Goal: Task Accomplishment & Management: Manage account settings

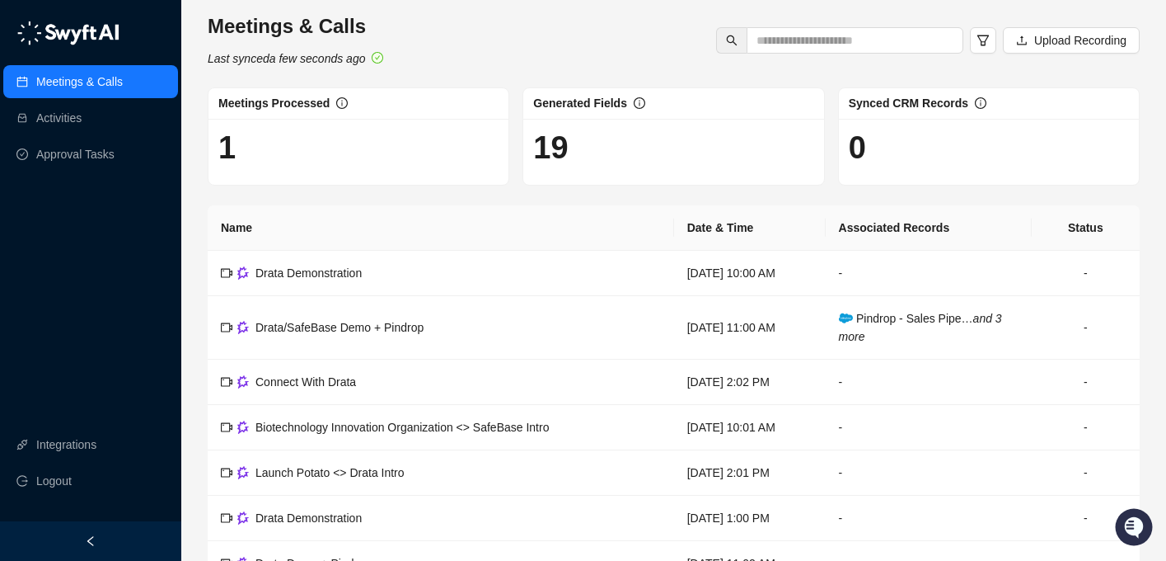
scroll to position [1, 0]
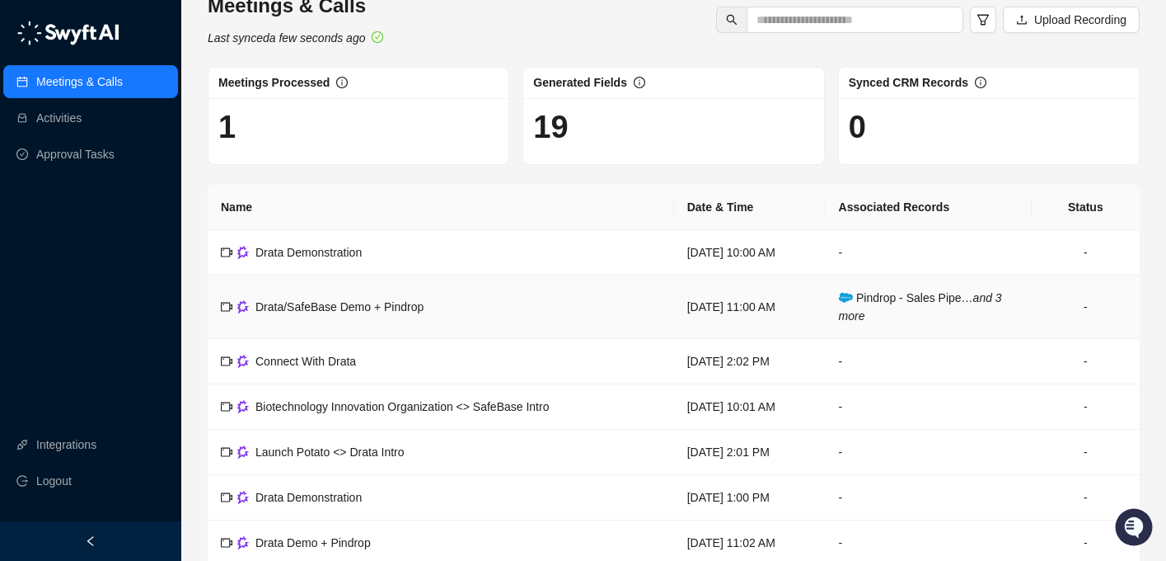
scroll to position [7, 0]
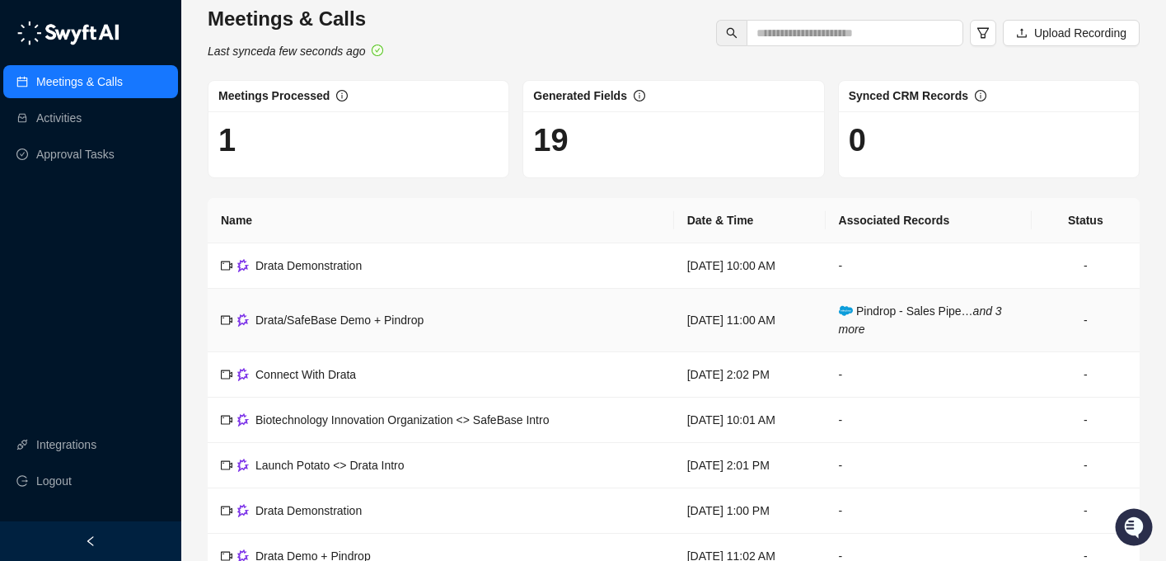
click at [856, 326] on icon "and 3 more" at bounding box center [920, 319] width 163 height 31
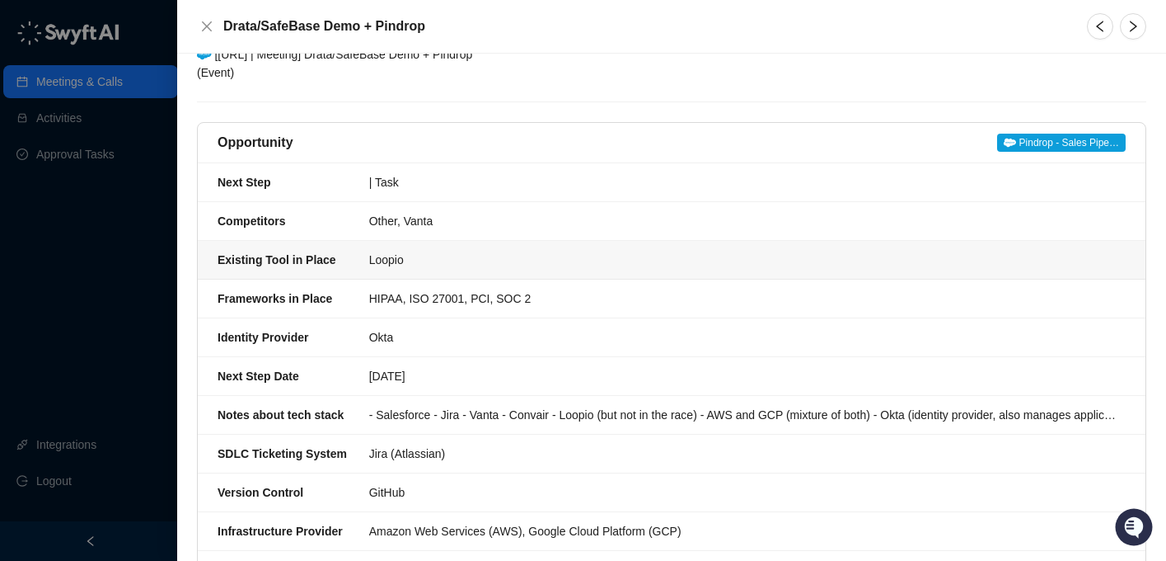
scroll to position [295, 0]
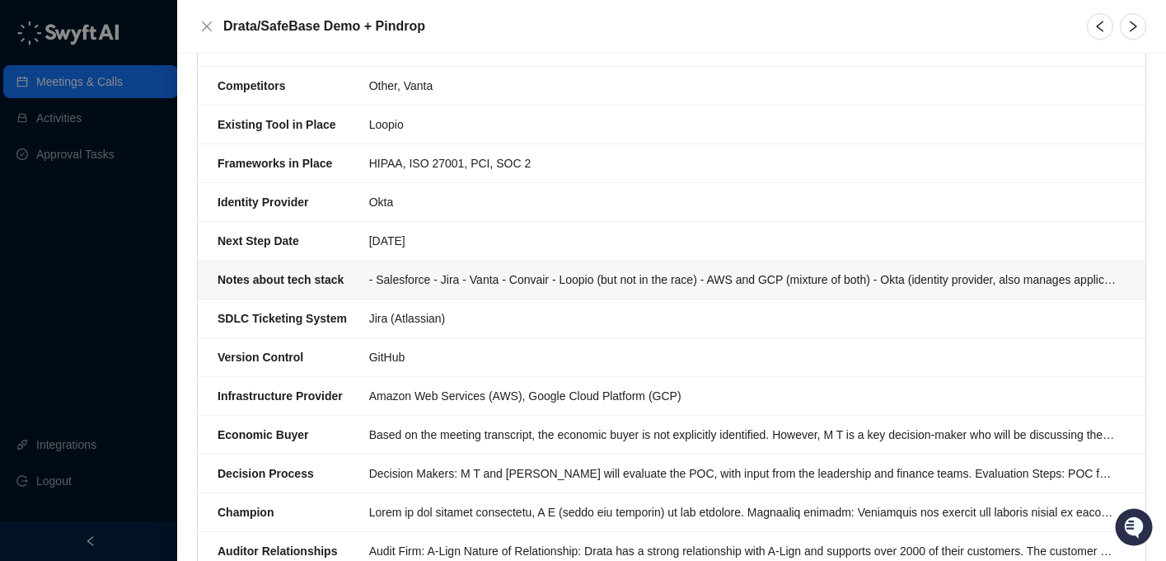
click at [590, 274] on div "- Salesforce - Jira - Vanta - Convair - Loopio (but not in the race) - AWS and …" at bounding box center [742, 279] width 747 height 18
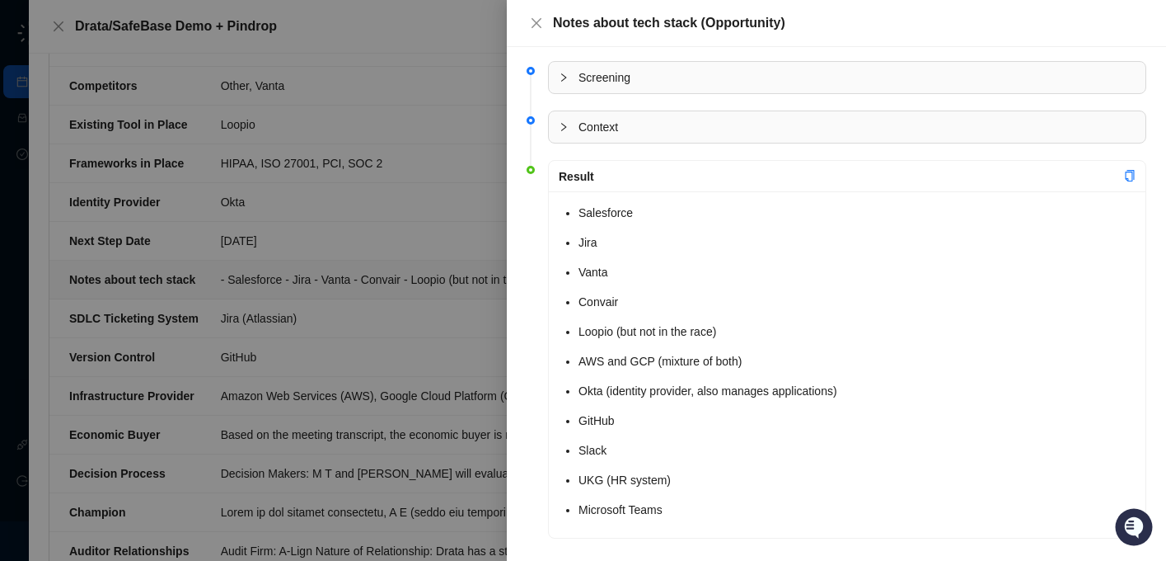
click at [624, 135] on span "Context" at bounding box center [857, 127] width 557 height 18
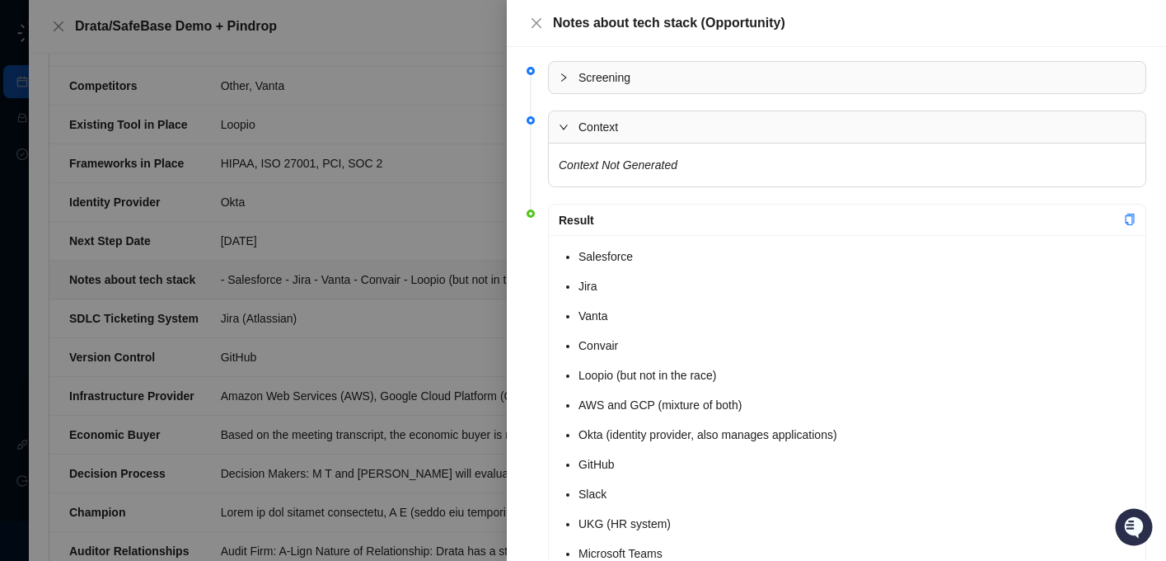
click at [624, 135] on span "Context" at bounding box center [857, 127] width 557 height 18
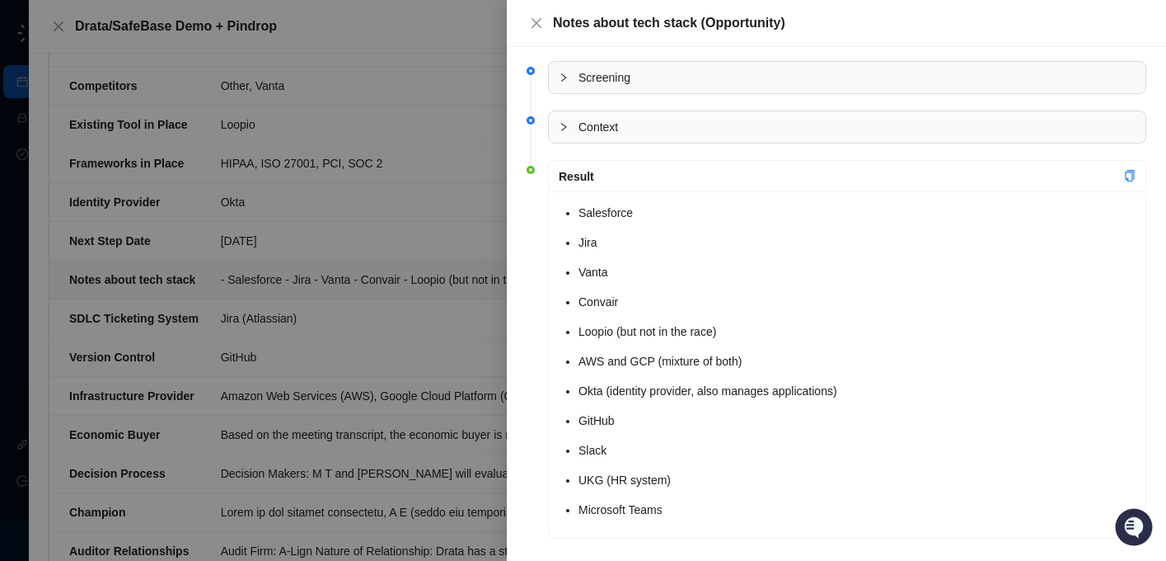
click at [627, 72] on span "Screening" at bounding box center [857, 77] width 557 height 18
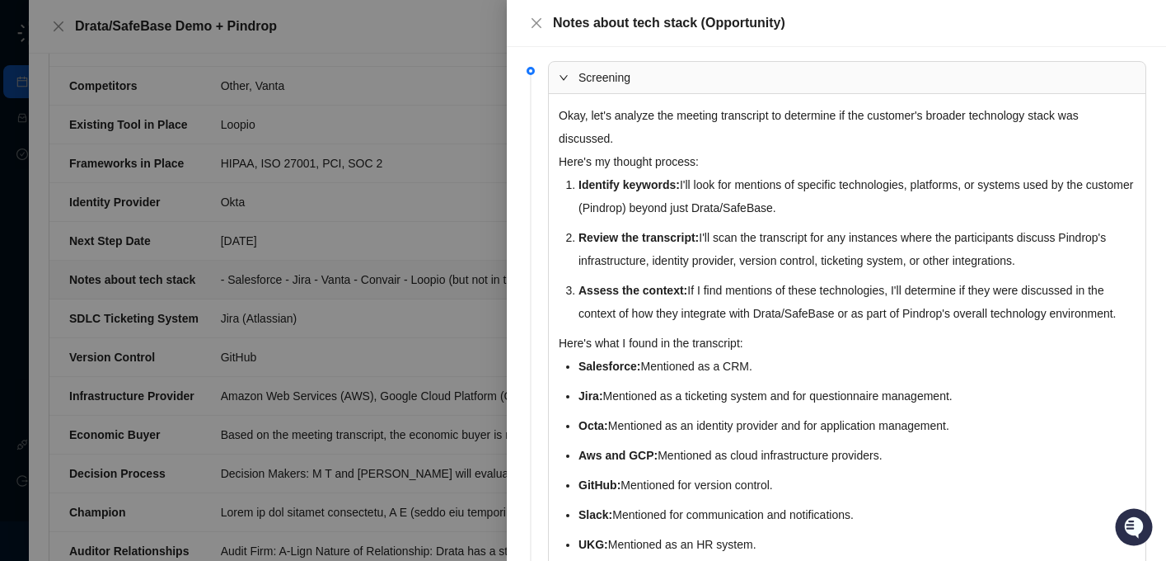
click at [654, 84] on span "Screening" at bounding box center [857, 77] width 557 height 18
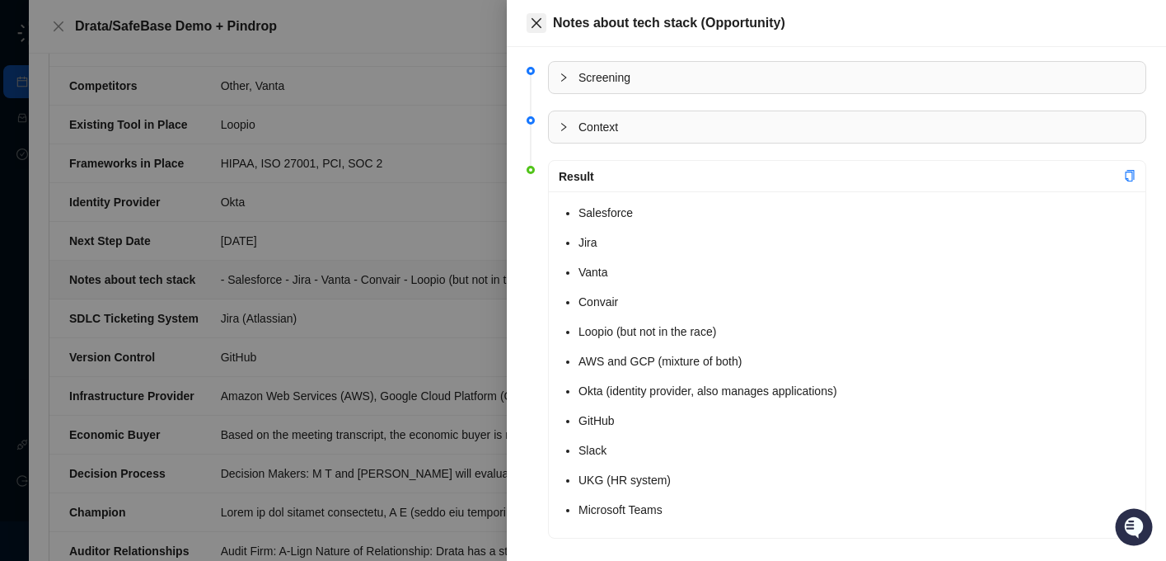
click at [543, 19] on button "Close" at bounding box center [537, 23] width 20 height 20
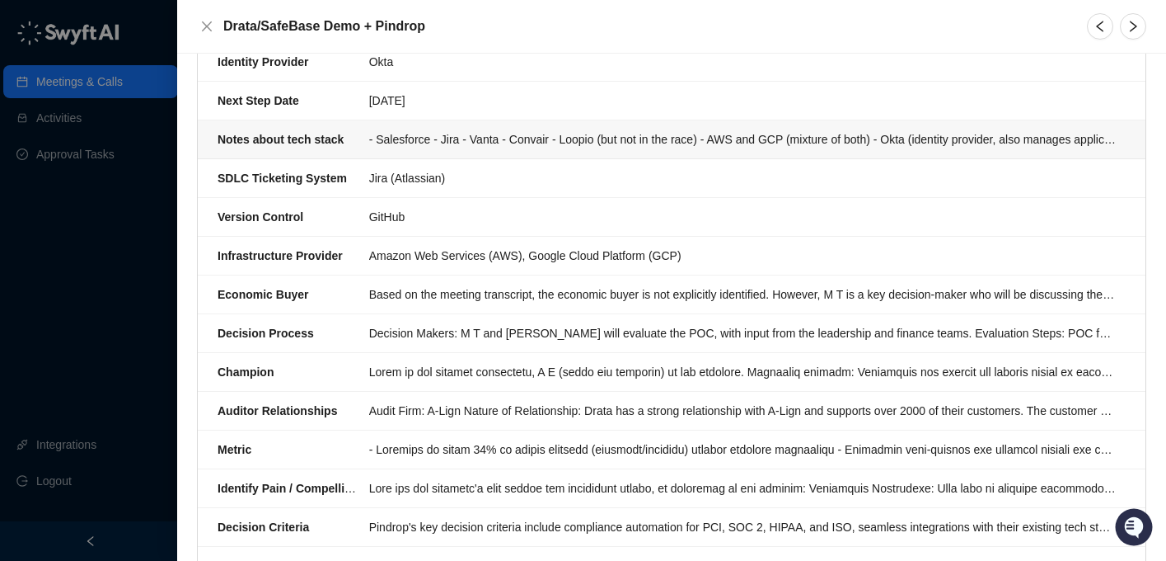
scroll to position [442, 0]
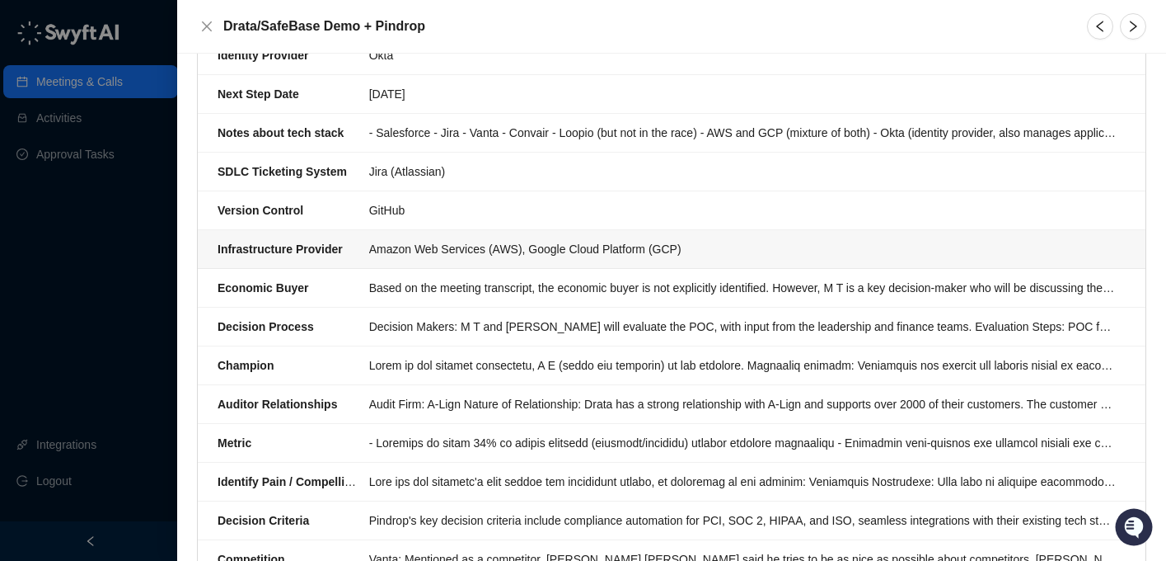
click at [612, 254] on div "Amazon Web Services (AWS), Google Cloud Platform (GCP)" at bounding box center [742, 249] width 747 height 18
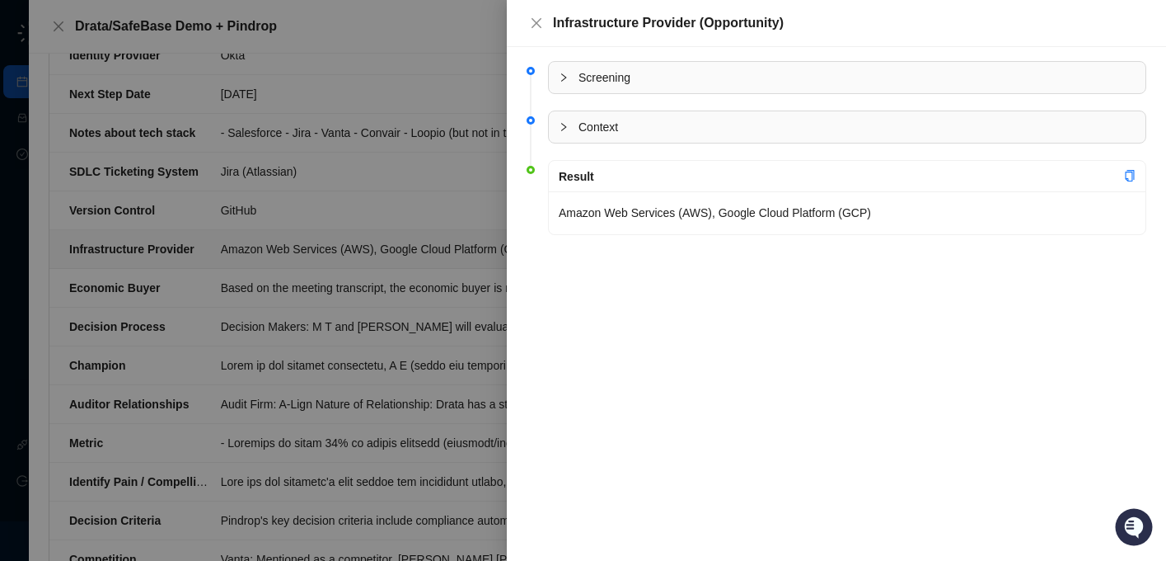
click at [612, 254] on div at bounding box center [583, 280] width 1166 height 561
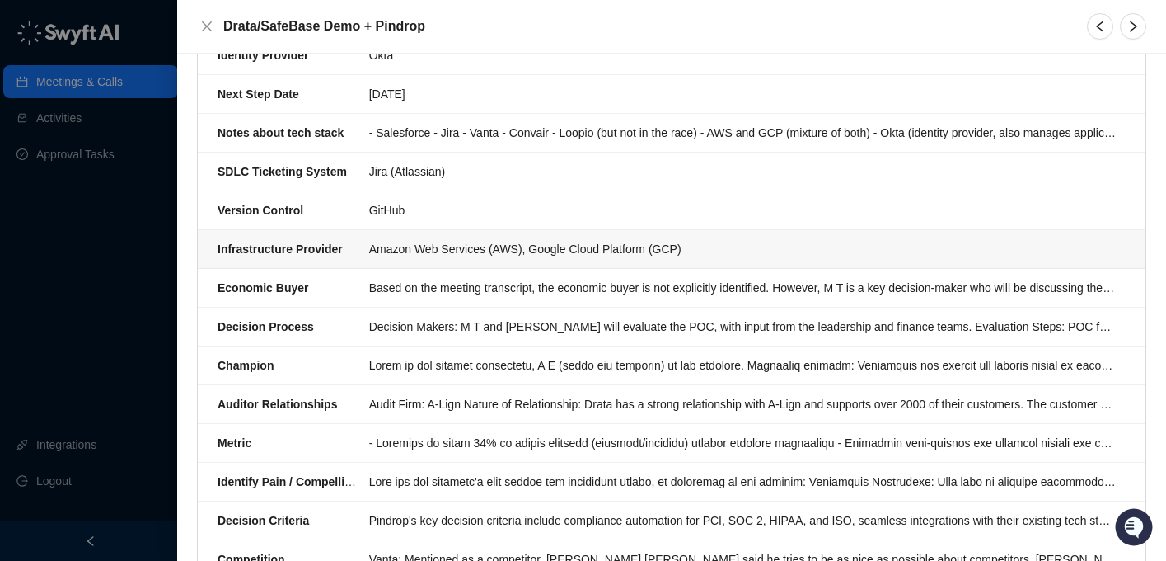
click at [701, 238] on li "Infrastructure Provider Amazon Web Services (AWS), Google Cloud Platform (GCP)" at bounding box center [672, 249] width 948 height 39
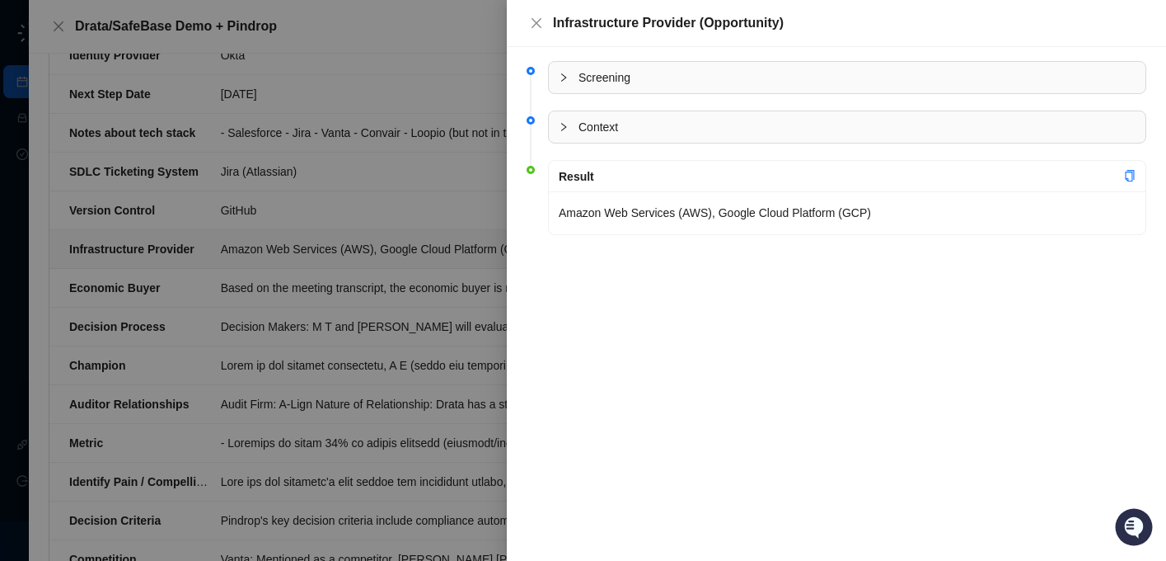
click at [692, 211] on p "Amazon Web Services (AWS), Google Cloud Platform (GCP)" at bounding box center [847, 212] width 577 height 23
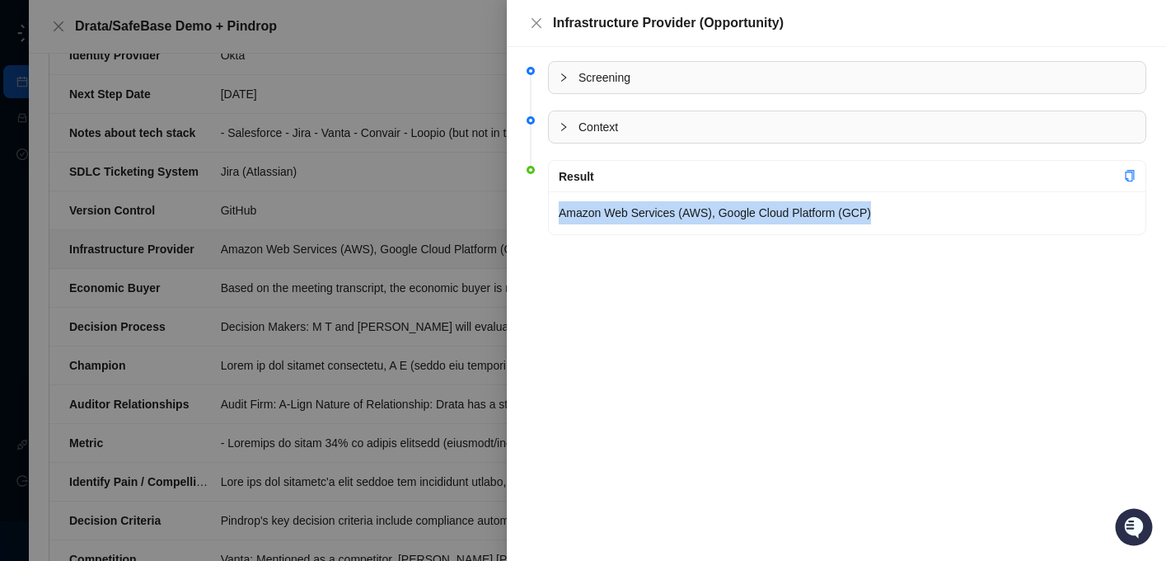
click at [692, 211] on p "Amazon Web Services (AWS), Google Cloud Platform (GCP)" at bounding box center [847, 212] width 577 height 23
click at [534, 23] on icon "close" at bounding box center [536, 22] width 13 height 13
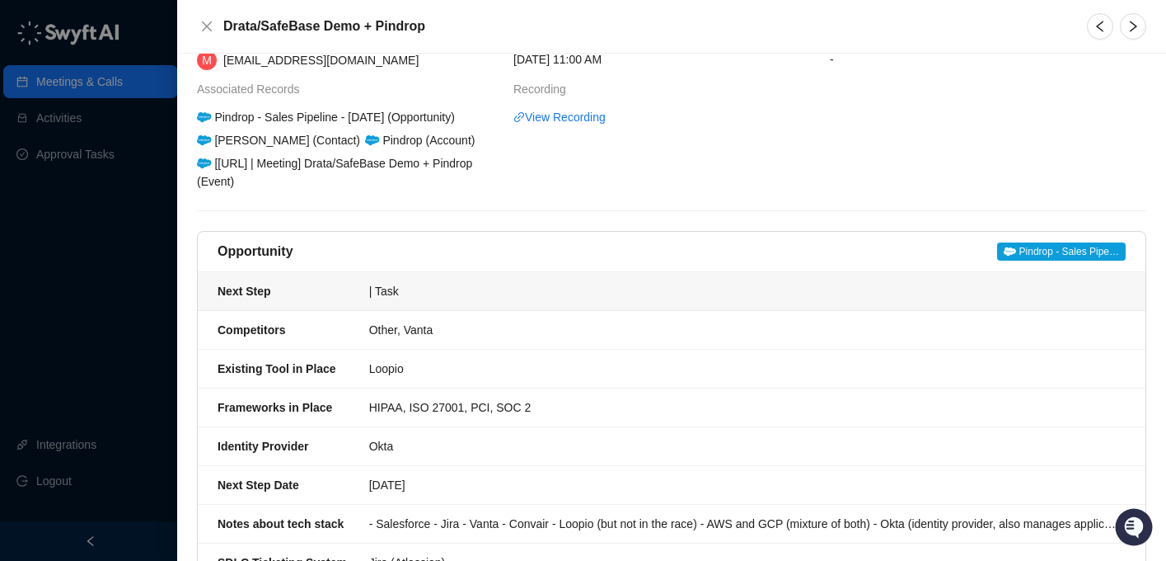
scroll to position [54, 0]
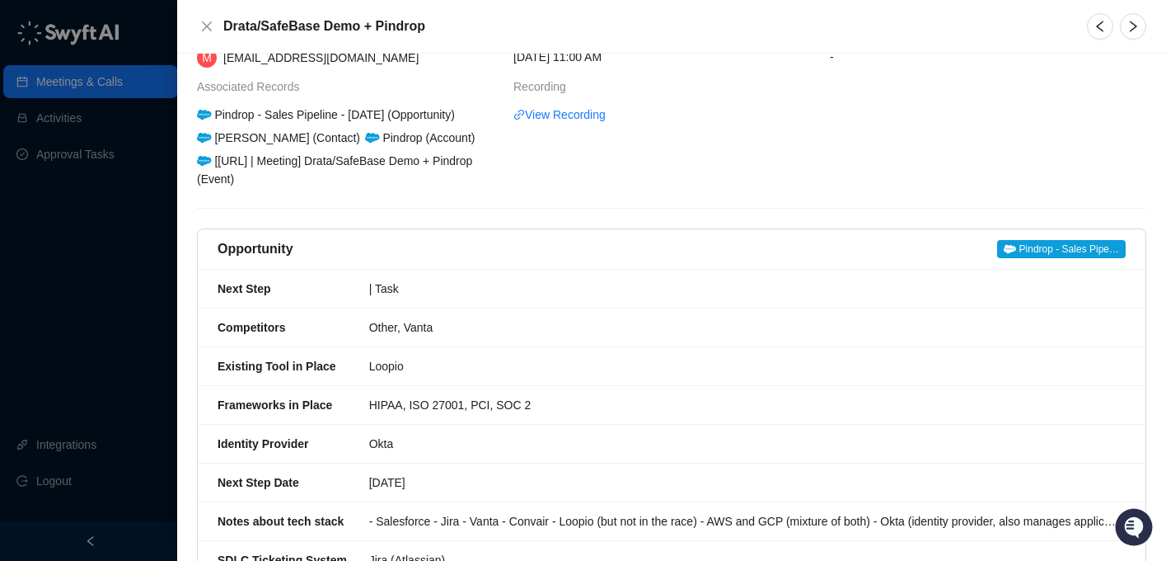
click at [1006, 248] on icon at bounding box center [1010, 249] width 12 height 10
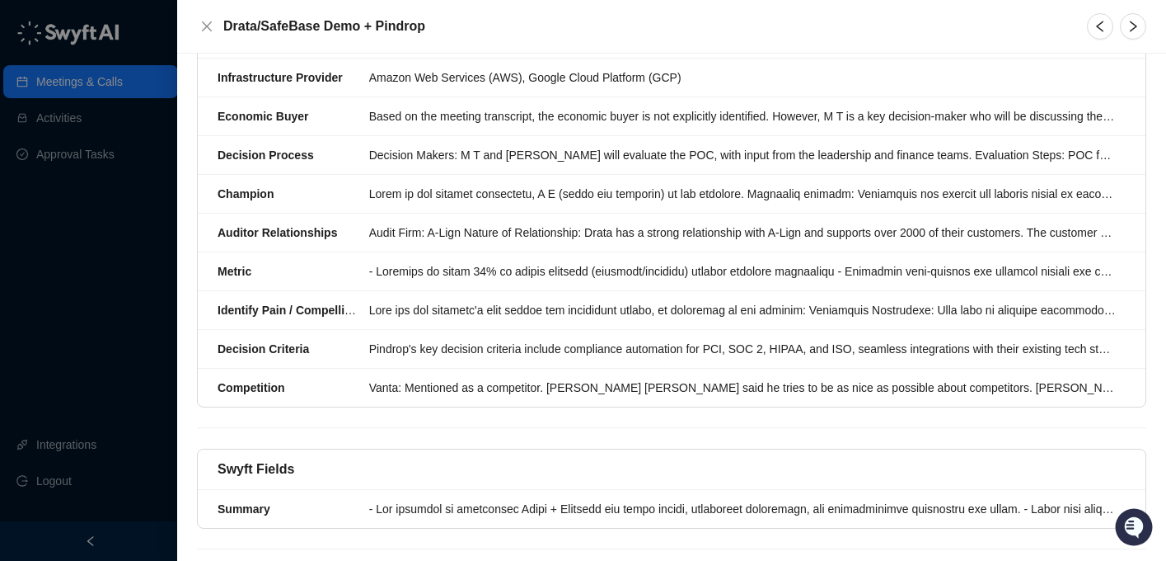
scroll to position [642, 0]
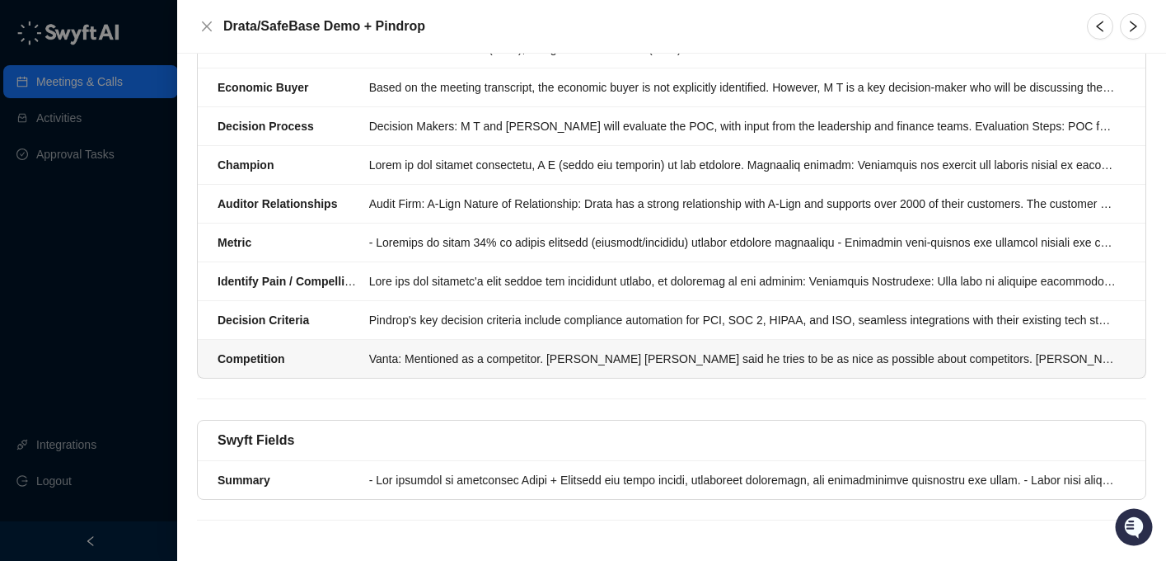
click at [708, 348] on li "Competition Vanta: Mentioned as a competitor. [PERSON_NAME] [PERSON_NAME] said …" at bounding box center [672, 359] width 948 height 38
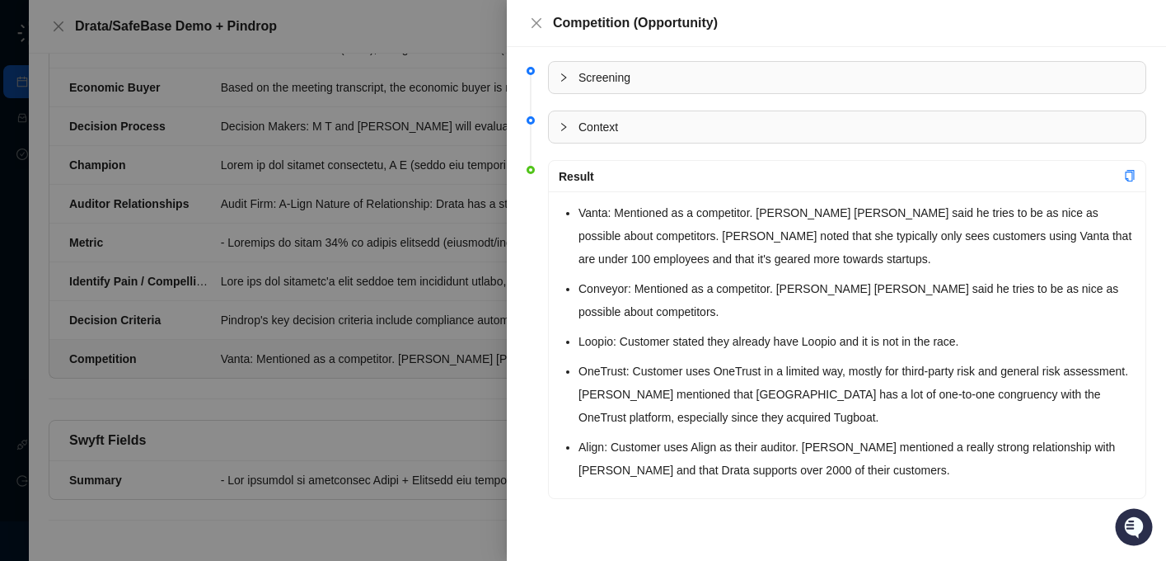
click at [466, 381] on div at bounding box center [583, 280] width 1166 height 561
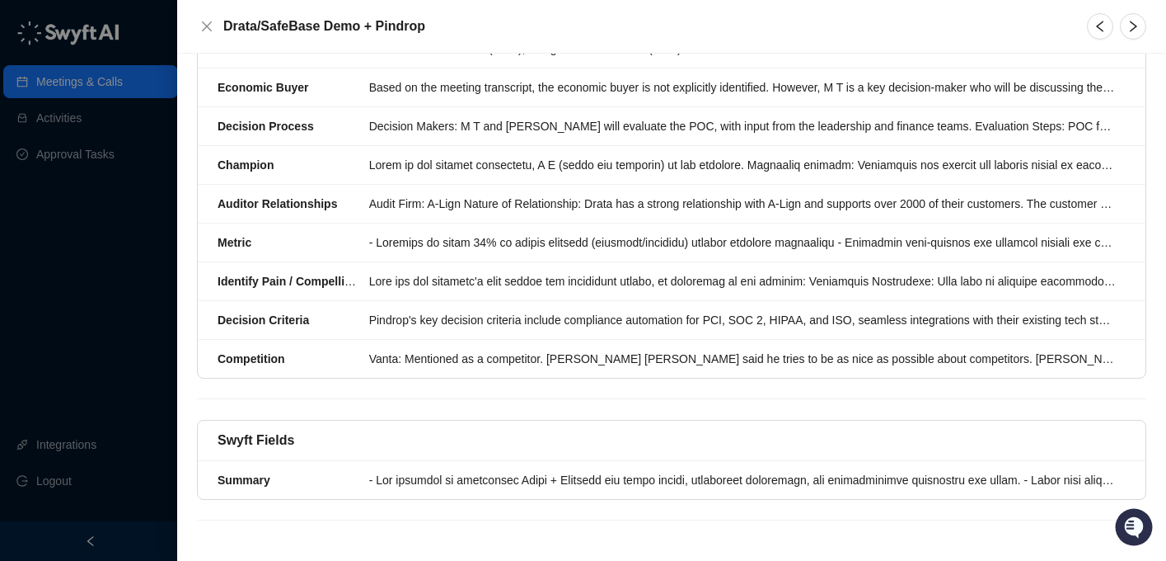
click at [86, 167] on div at bounding box center [583, 280] width 1166 height 561
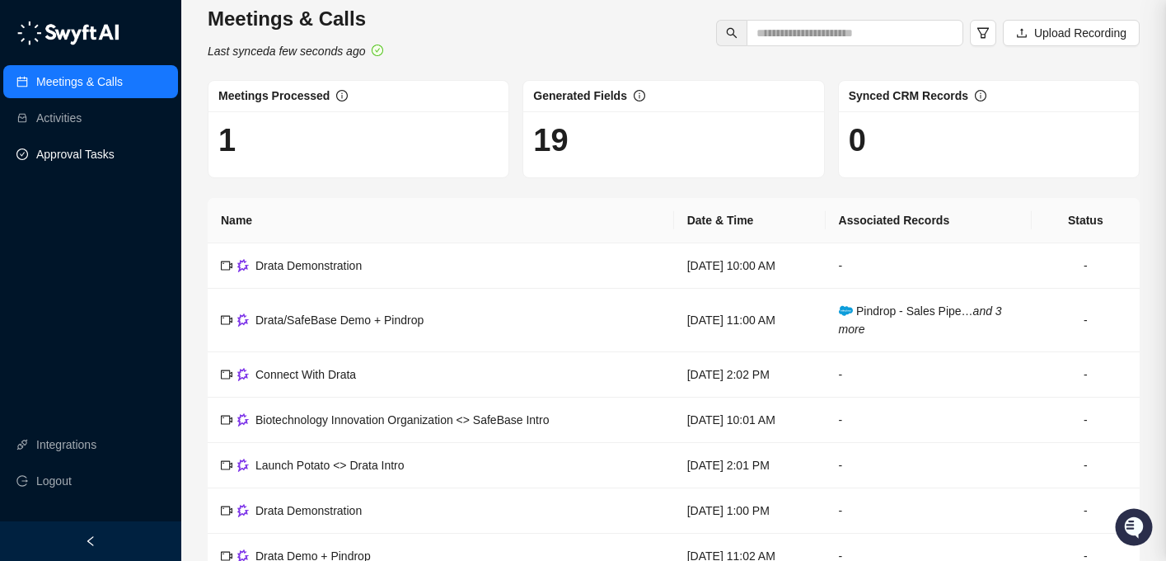
click at [80, 159] on link "Approval Tasks" at bounding box center [75, 154] width 78 height 33
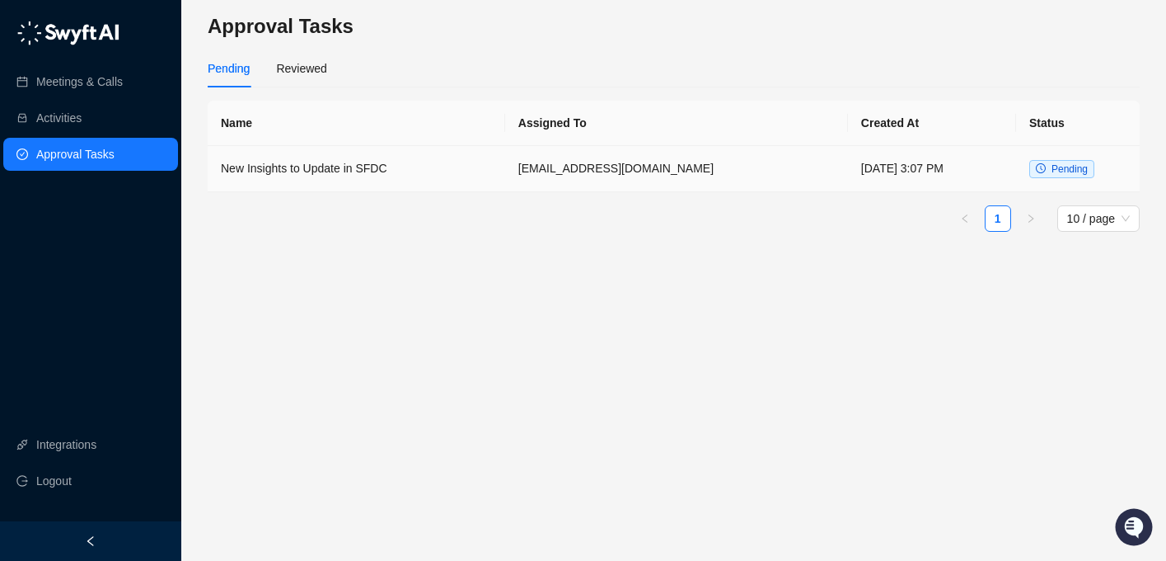
click at [340, 178] on td "New Insights to Update in SFDC" at bounding box center [357, 169] width 298 height 46
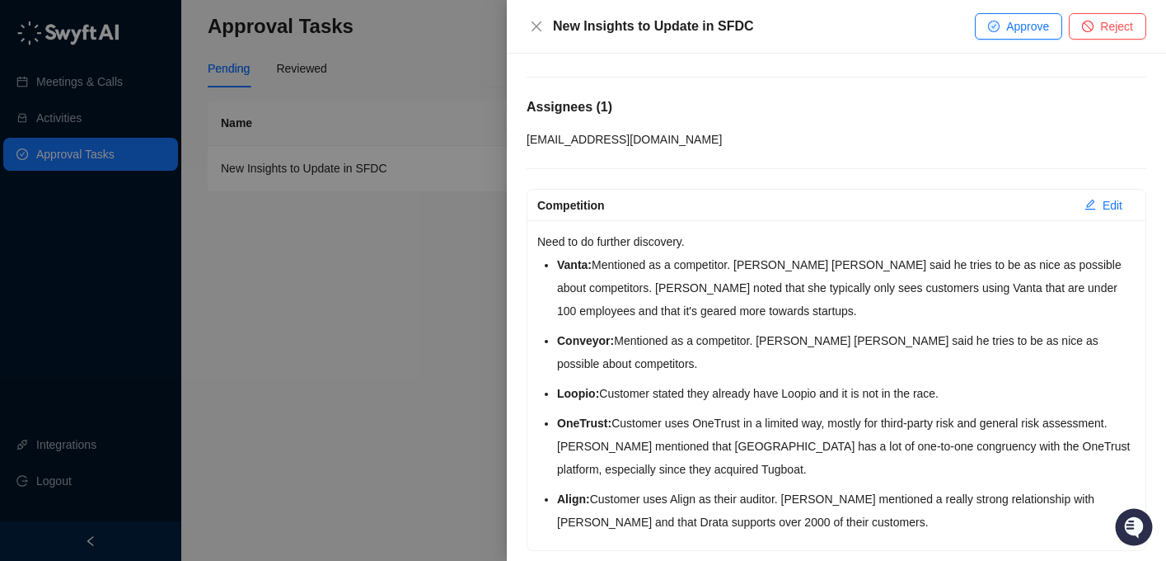
scroll to position [106, 0]
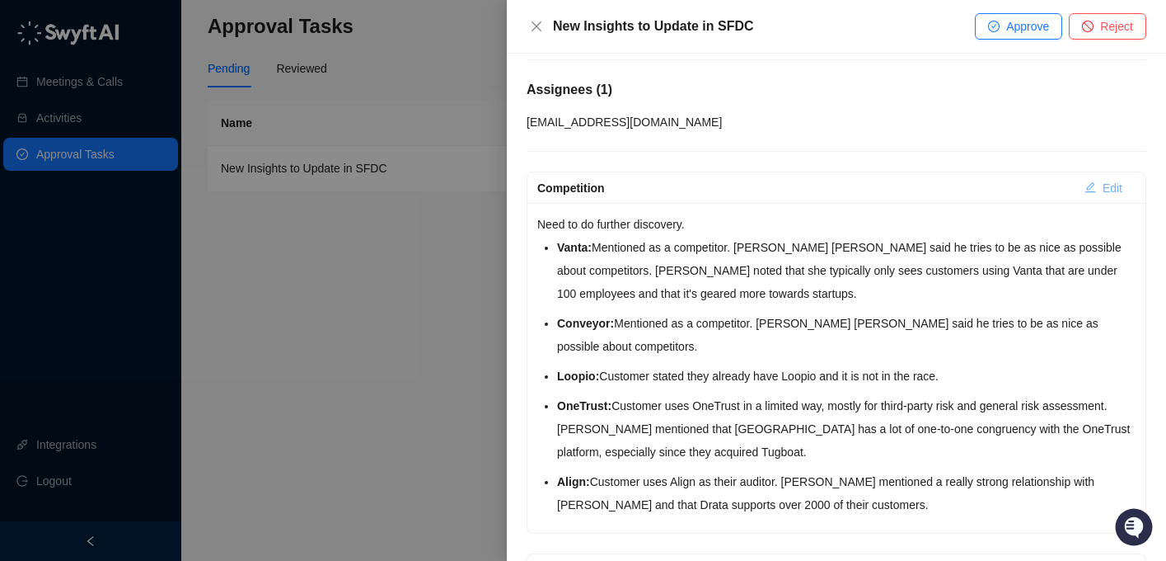
click at [1093, 195] on button "Edit" at bounding box center [1104, 188] width 64 height 26
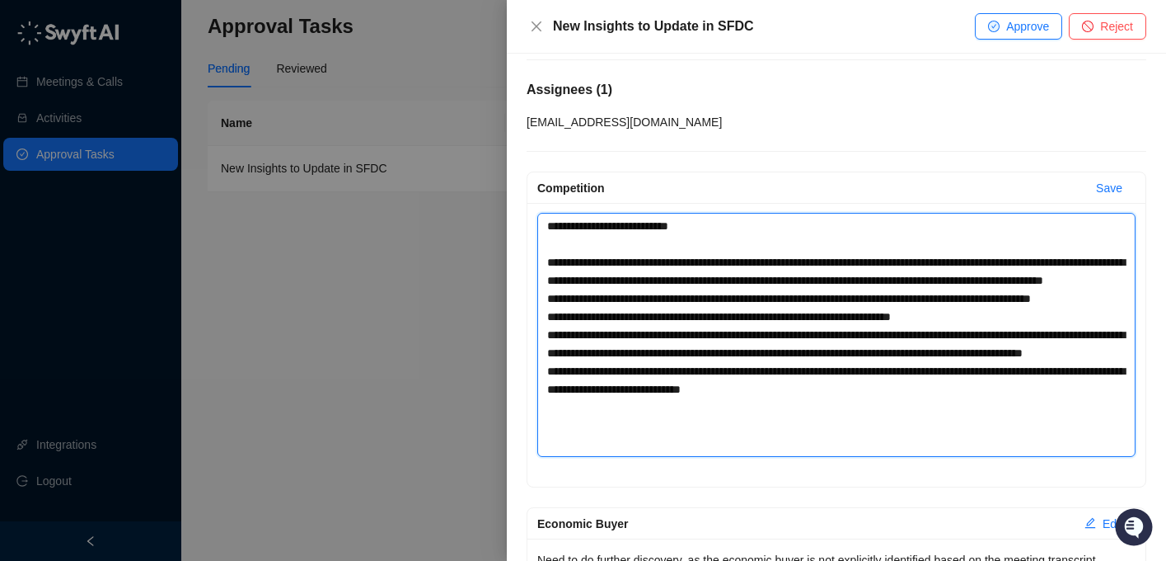
click at [809, 304] on textarea "**********" at bounding box center [836, 335] width 598 height 244
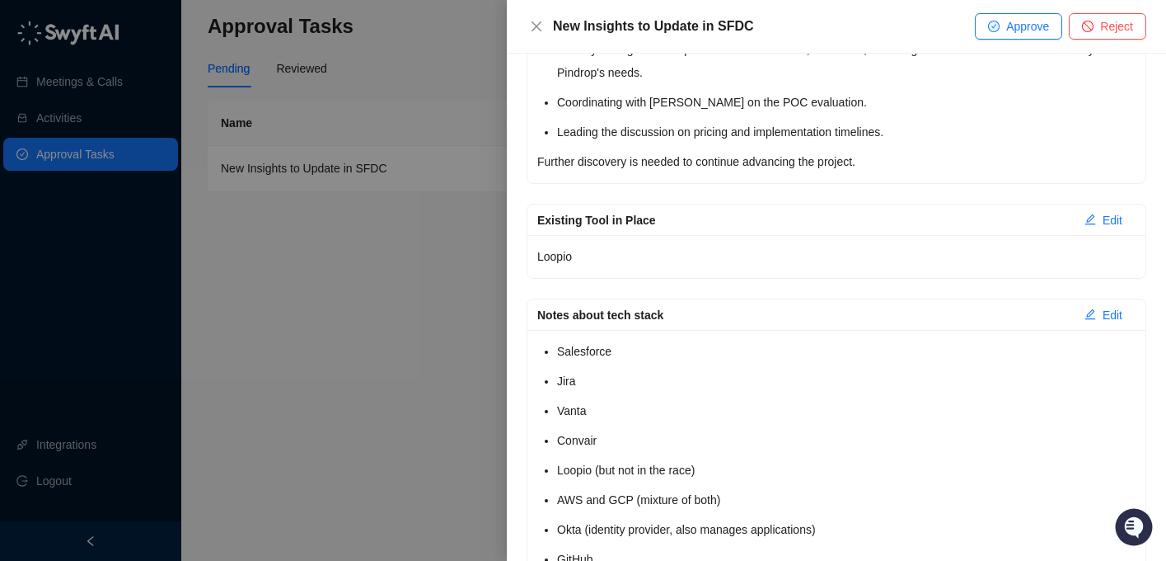
scroll to position [510, 0]
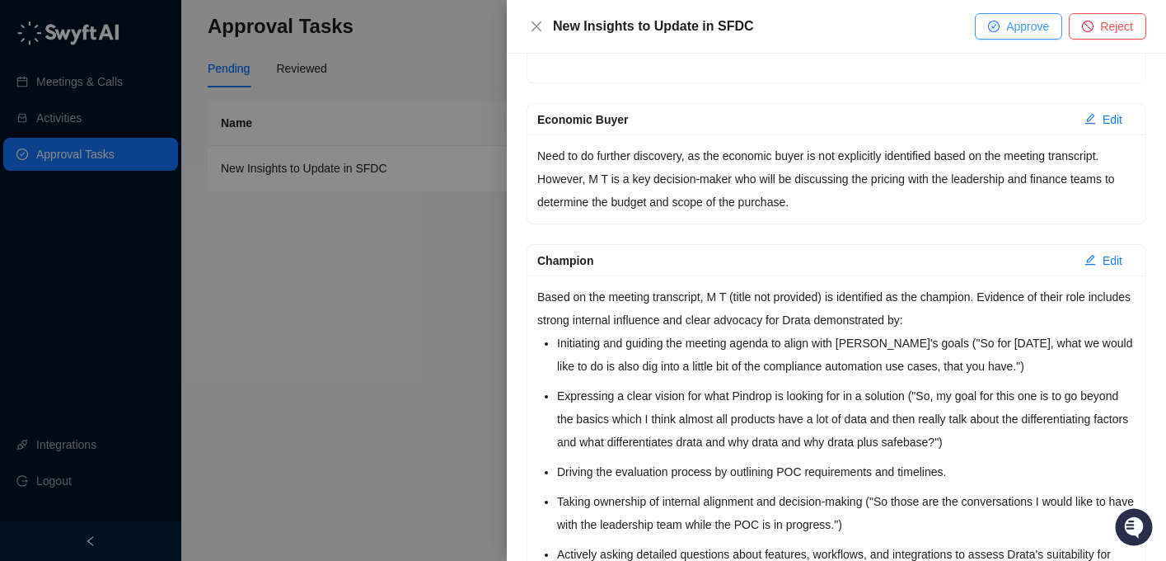
click at [1022, 30] on span "Approve" at bounding box center [1027, 26] width 43 height 18
type textarea "**********"
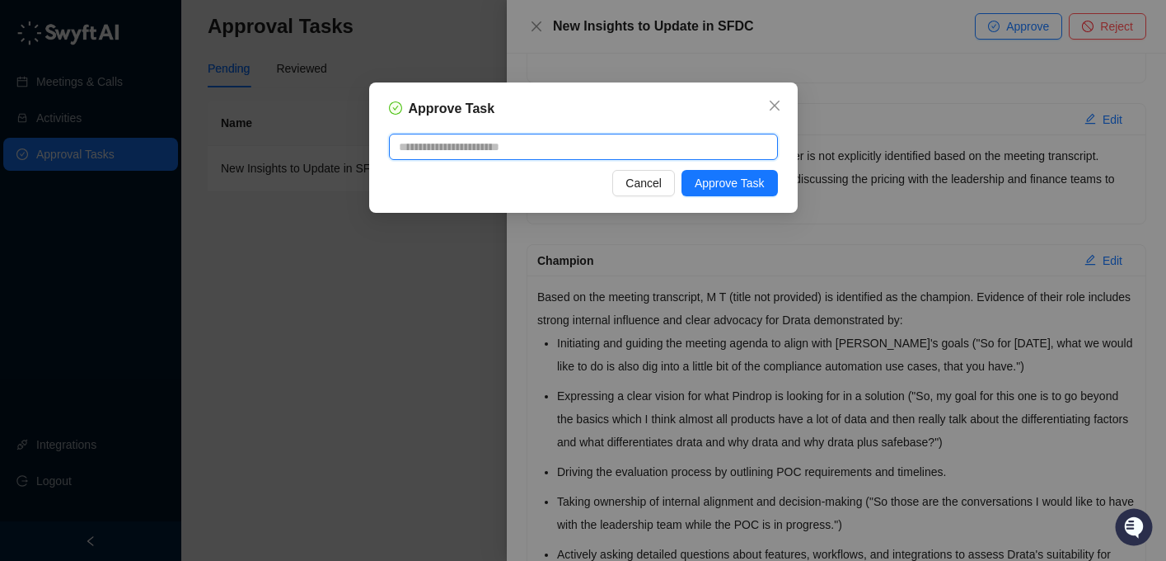
click at [609, 146] on textarea at bounding box center [583, 147] width 389 height 26
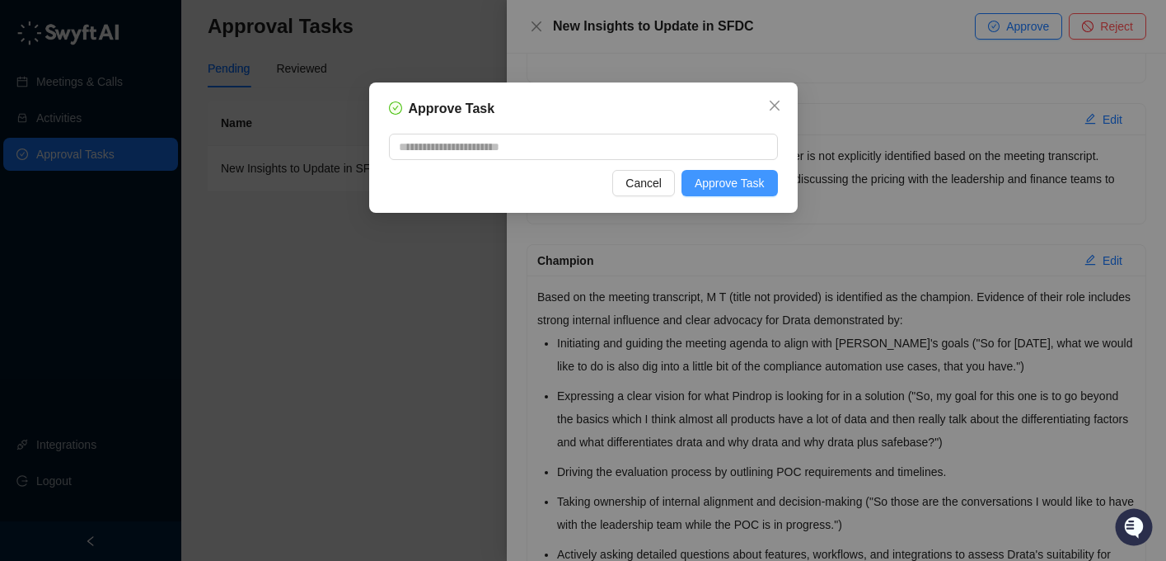
click at [689, 181] on button "Approve Task" at bounding box center [730, 183] width 96 height 26
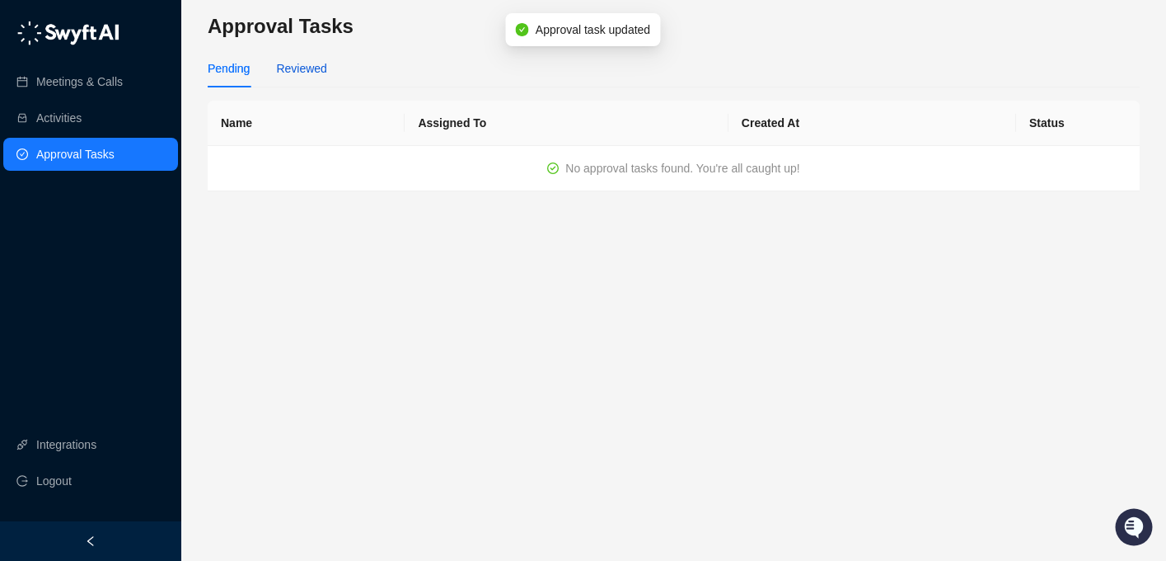
click at [317, 64] on div "Reviewed" at bounding box center [301, 68] width 50 height 18
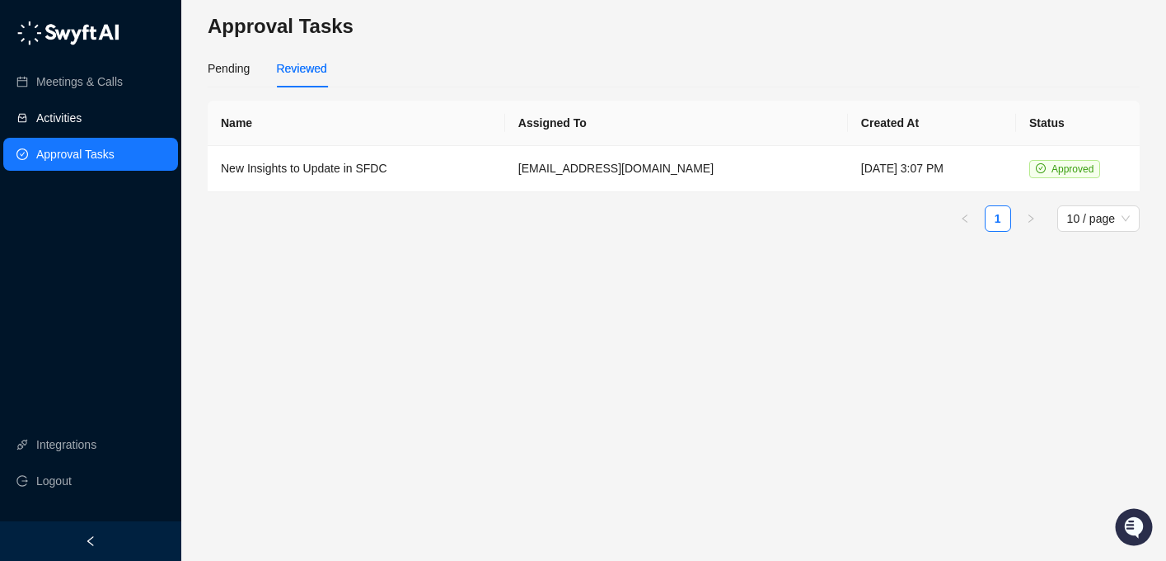
click at [82, 124] on link "Activities" at bounding box center [58, 117] width 45 height 33
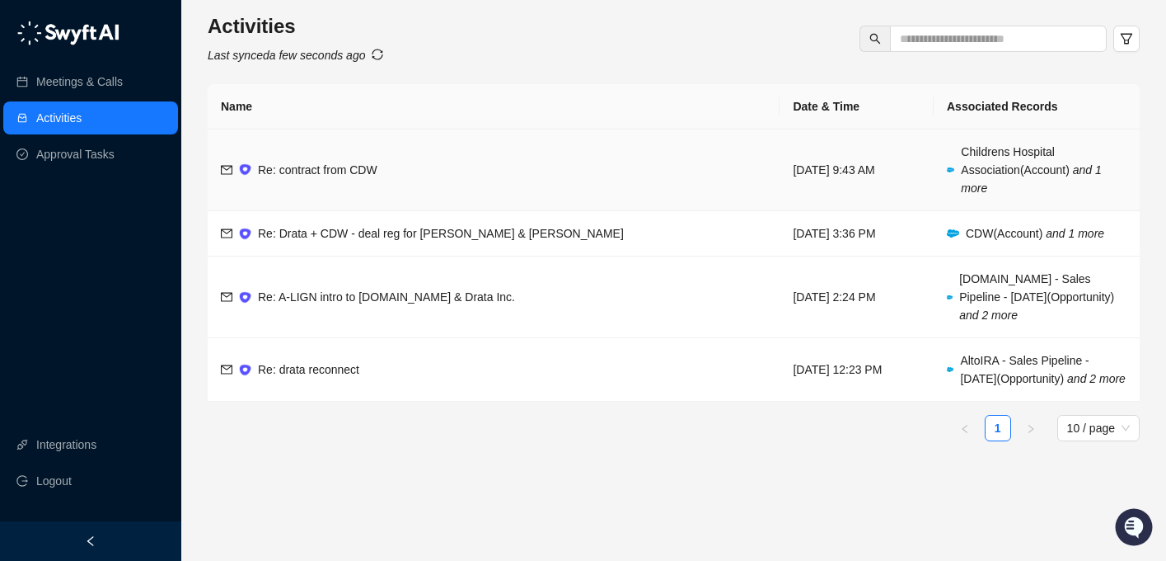
click at [368, 163] on span "Re: contract from CDW" at bounding box center [318, 169] width 120 height 13
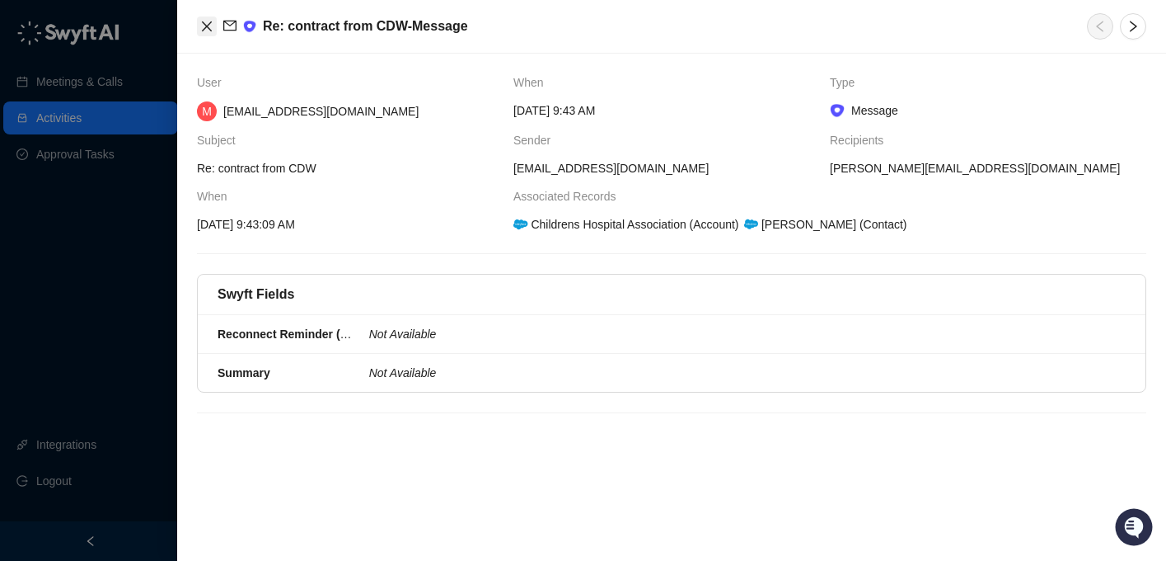
click at [200, 24] on icon "close" at bounding box center [206, 26] width 13 height 13
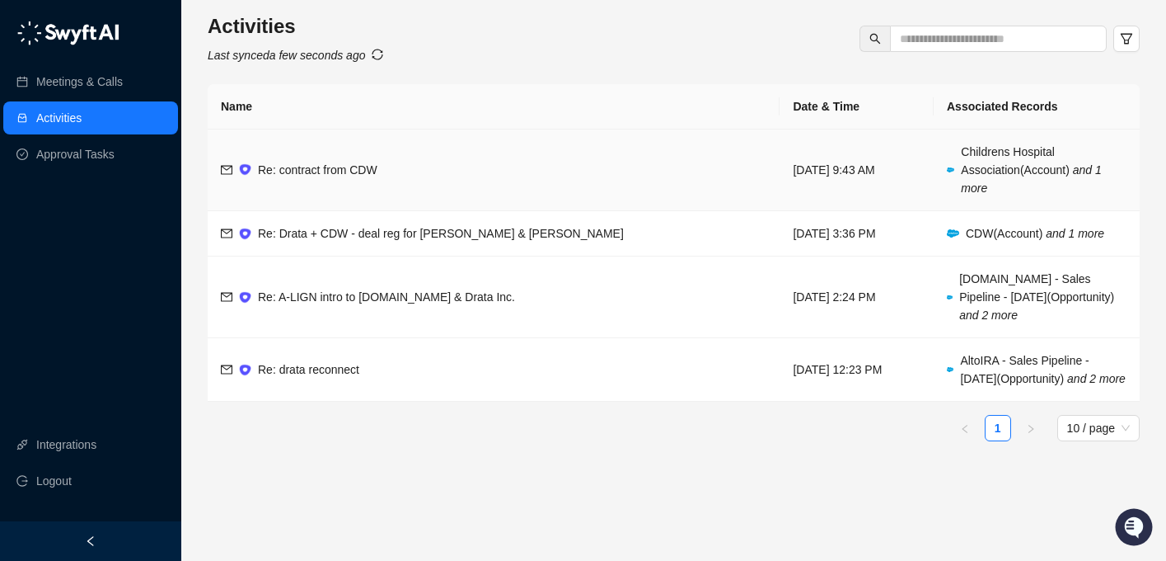
click at [225, 166] on div at bounding box center [227, 170] width 12 height 18
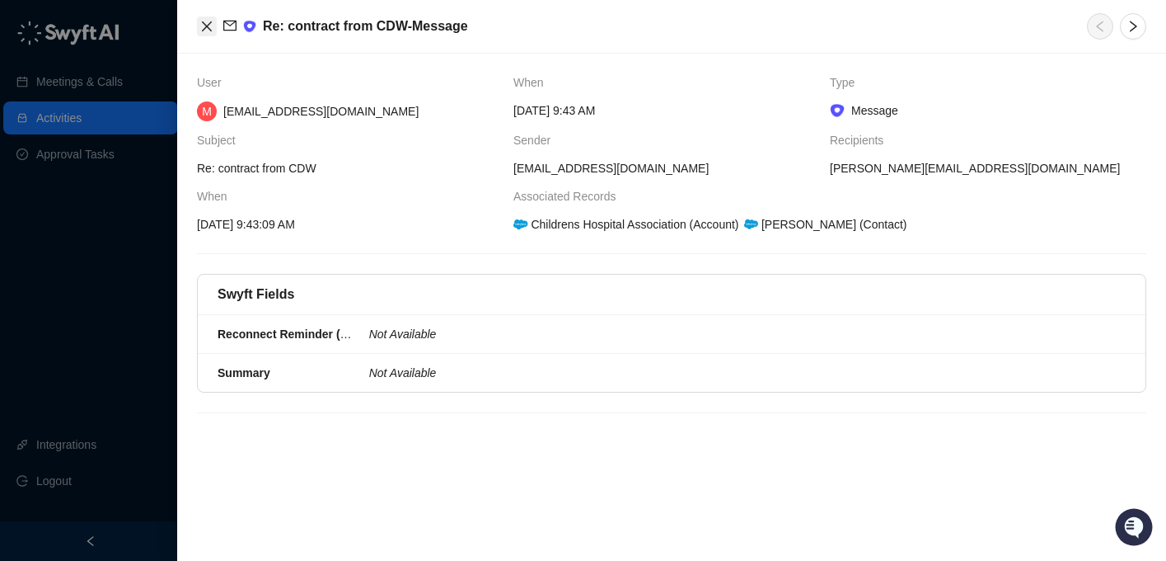
click at [207, 33] on button "Close" at bounding box center [207, 26] width 20 height 20
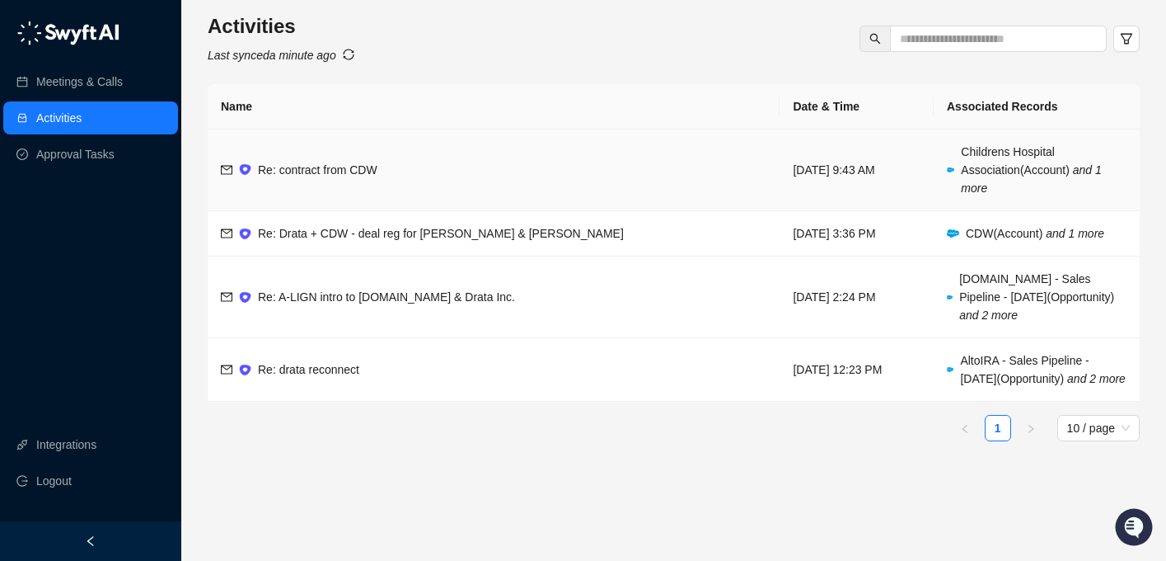
click at [805, 166] on span "[DATE] 9:43 AM" at bounding box center [834, 169] width 82 height 13
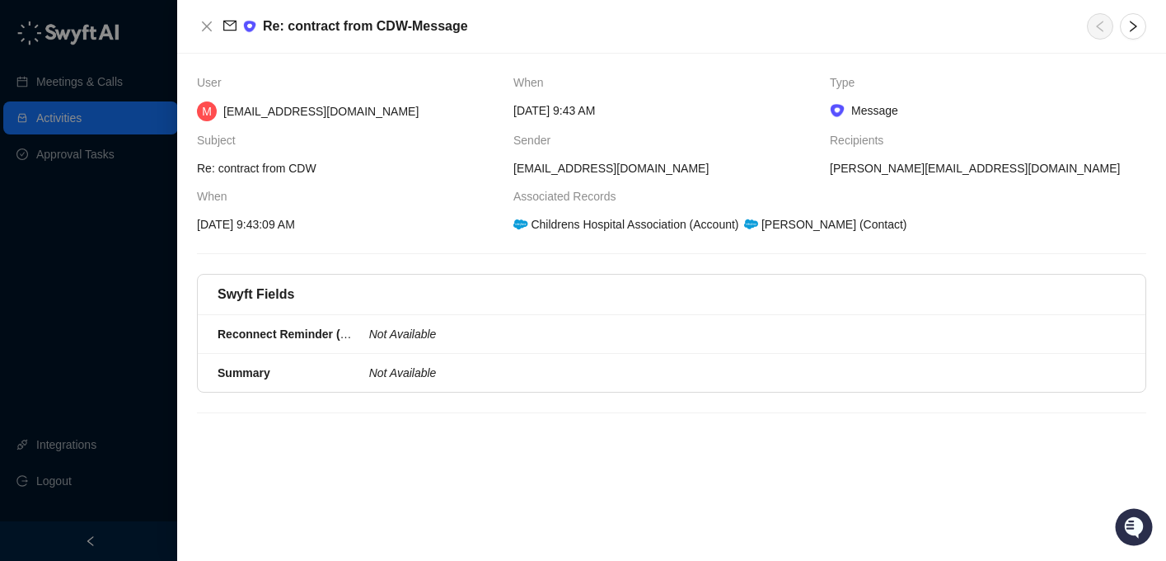
click at [108, 200] on div at bounding box center [583, 280] width 1166 height 561
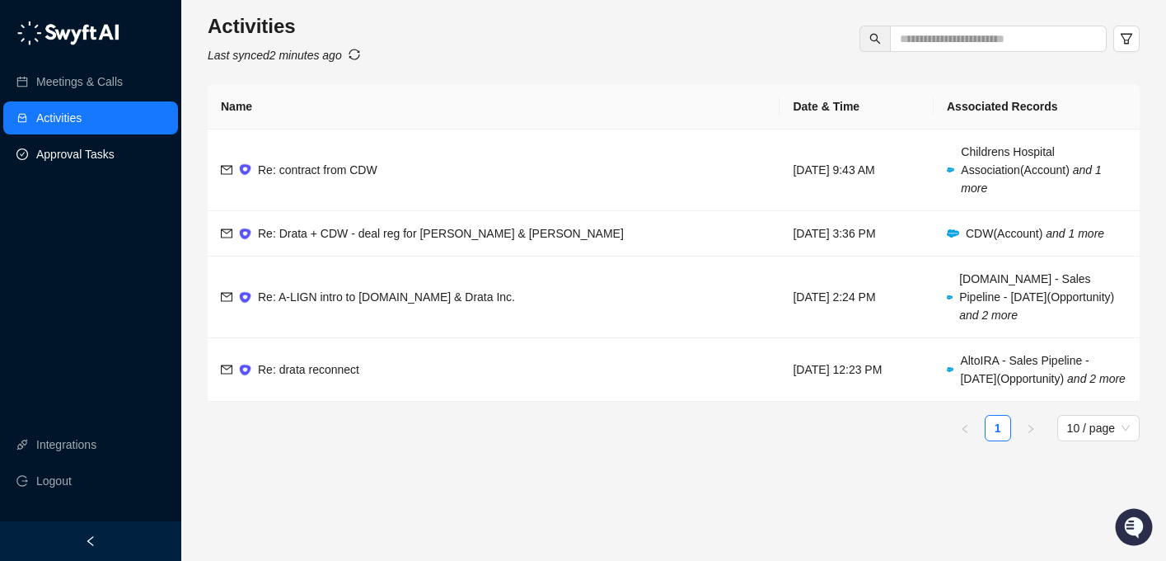
click at [91, 157] on link "Approval Tasks" at bounding box center [75, 154] width 78 height 33
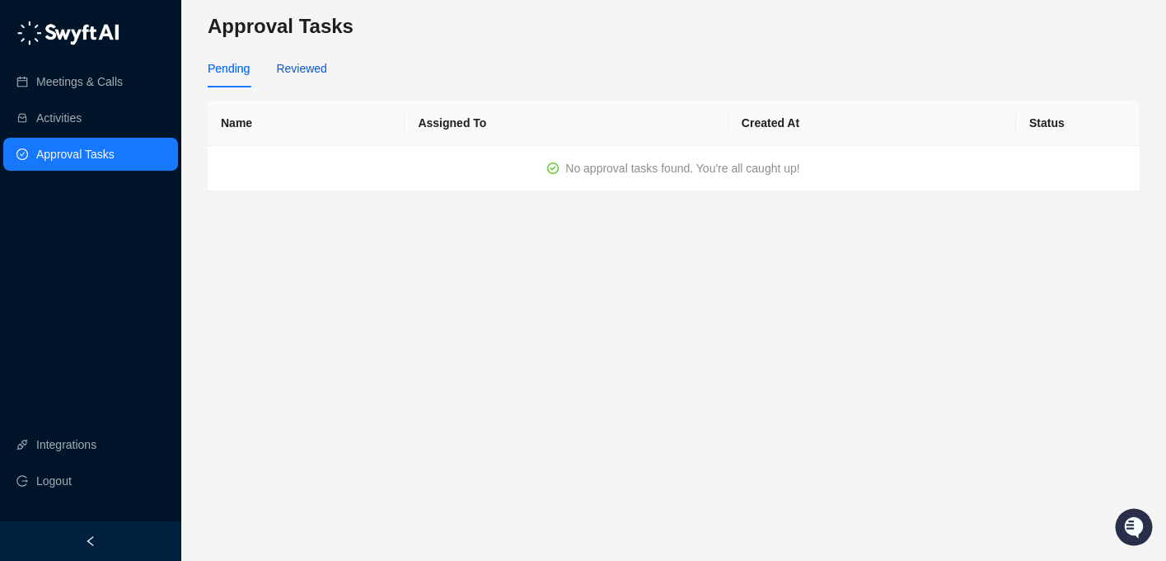
click at [295, 71] on div "Reviewed" at bounding box center [301, 68] width 50 height 18
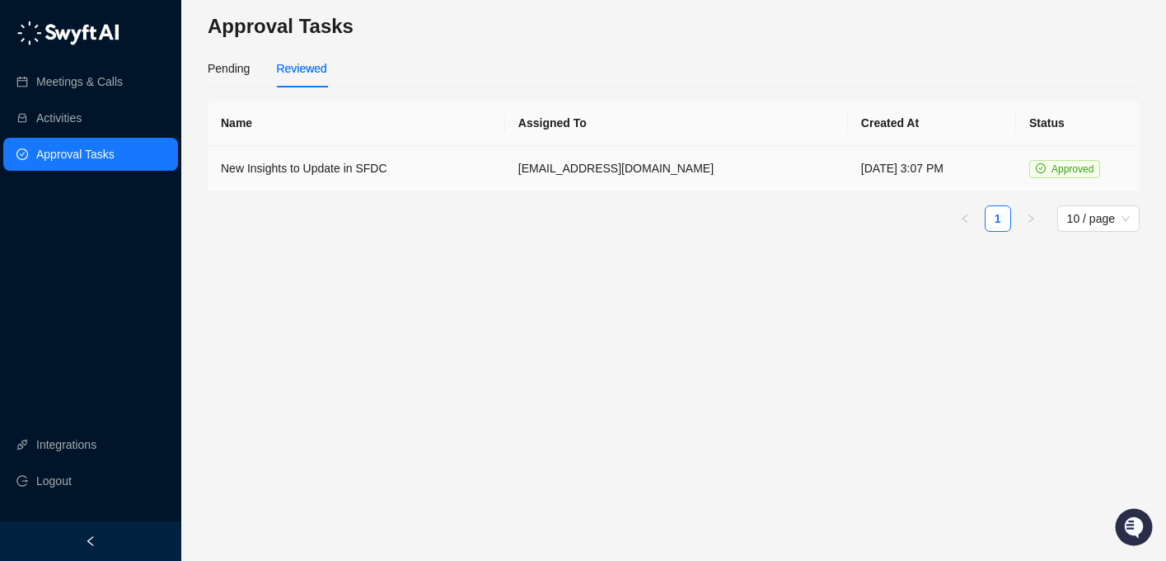
click at [329, 162] on td "New Insights to Update in SFDC" at bounding box center [357, 169] width 298 height 46
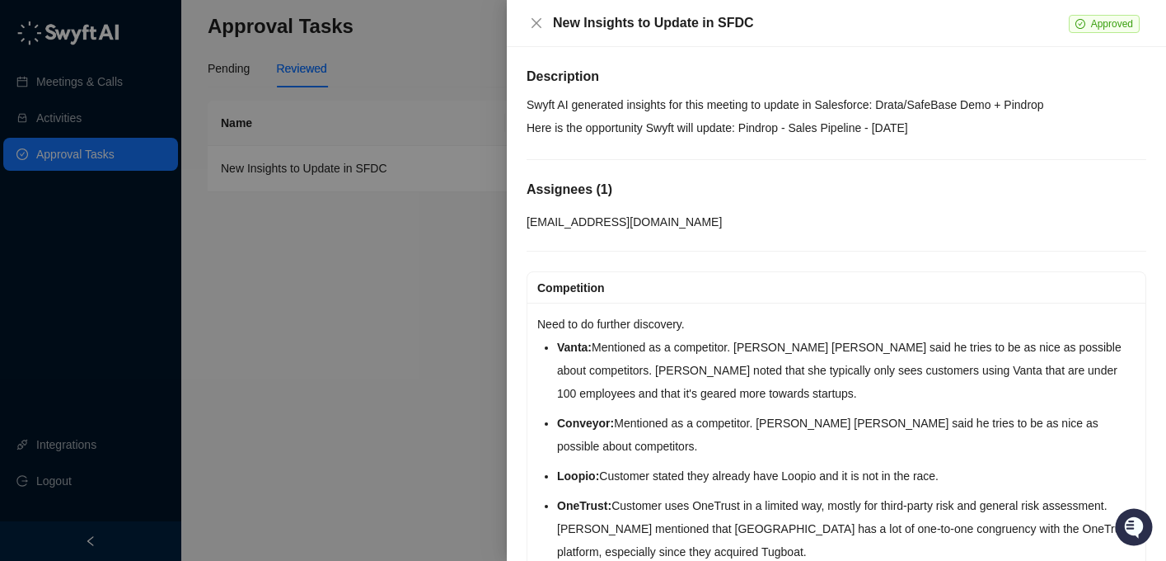
scroll to position [4, 0]
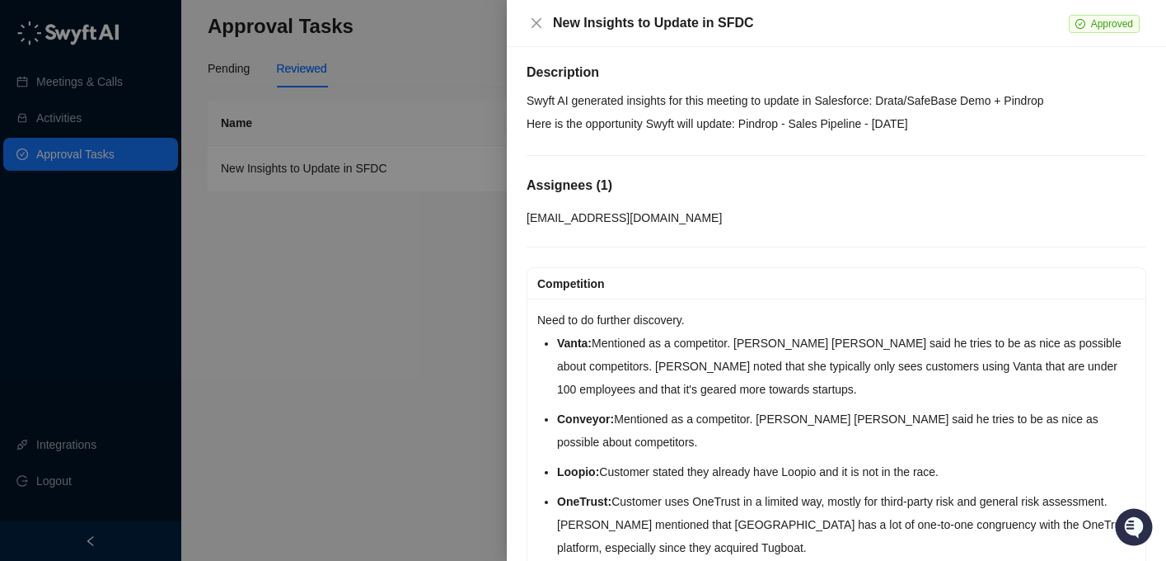
drag, startPoint x: 740, startPoint y: 125, endPoint x: 962, endPoint y: 121, distance: 221.8
click at [964, 121] on p "Here is the opportunity Swyft will update: Pindrop - Sales Pipeline - [DATE]" at bounding box center [837, 123] width 620 height 23
click at [961, 121] on p "Here is the opportunity Swyft will update: Pindrop - Sales Pipeline - [DATE]" at bounding box center [837, 123] width 620 height 23
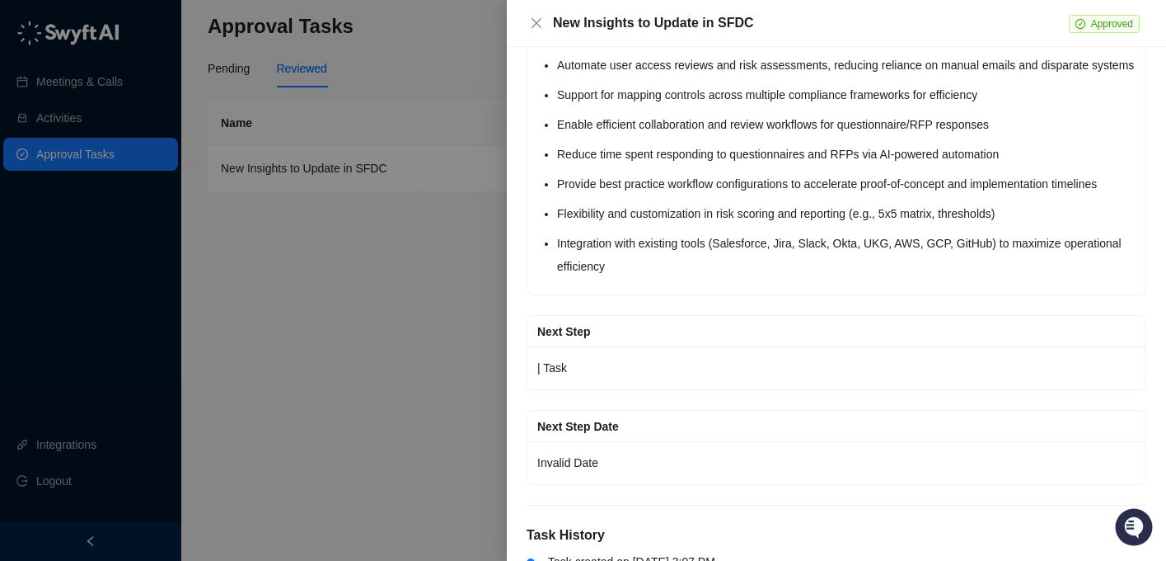
scroll to position [4342, 0]
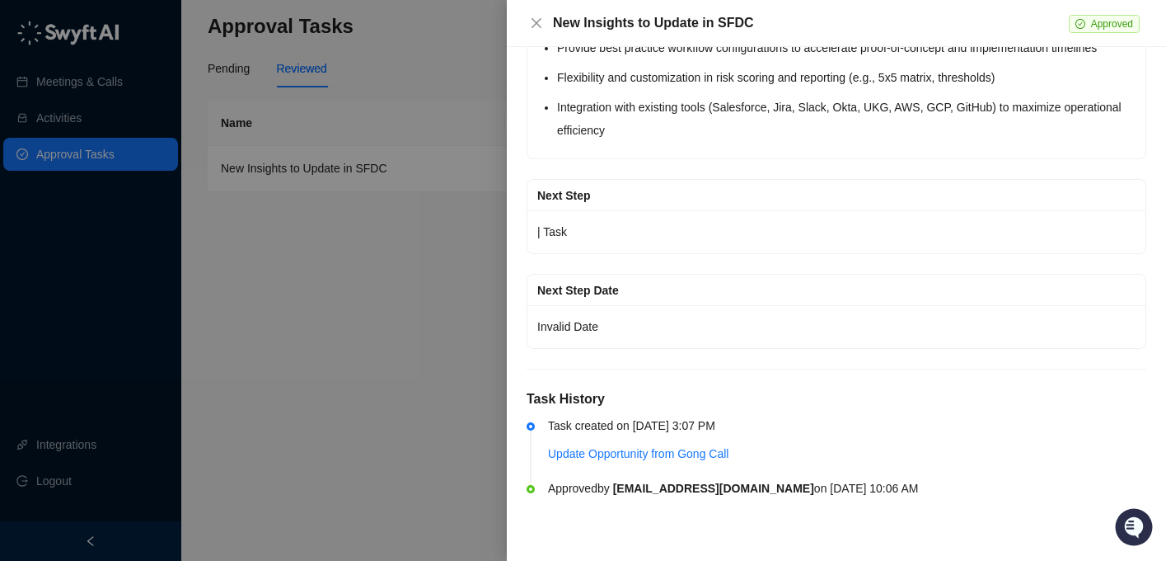
drag, startPoint x: 542, startPoint y: 487, endPoint x: 956, endPoint y: 486, distance: 413.8
click at [956, 486] on li "Approved by [EMAIL_ADDRESS][DOMAIN_NAME] [DATE][DATE] 10:06 AM" at bounding box center [837, 513] width 620 height 56
click at [956, 486] on div "Approved by [EMAIL_ADDRESS][DOMAIN_NAME] [DATE][DATE] 10:06 AM" at bounding box center [847, 488] width 598 height 18
drag, startPoint x: 514, startPoint y: 498, endPoint x: 932, endPoint y: 496, distance: 418.7
click at [932, 496] on div "Description Swyft AI generated insights for this meeting to update in Salesforc…" at bounding box center [836, 304] width 659 height 514
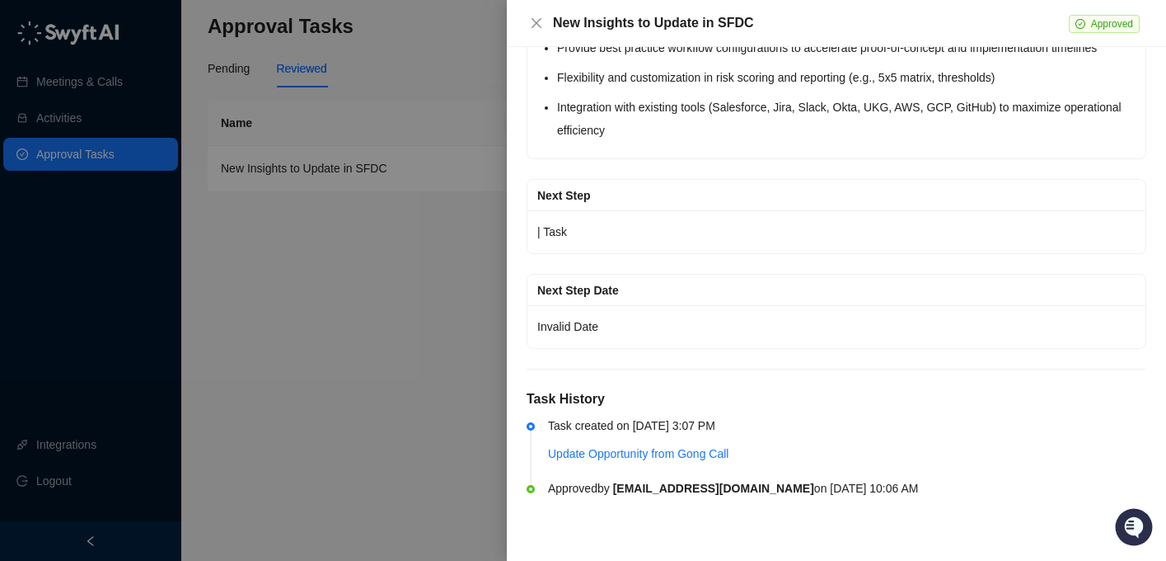
click at [932, 496] on div "Approved by [EMAIL_ADDRESS][DOMAIN_NAME] [DATE][DATE] 10:06 AM" at bounding box center [847, 488] width 598 height 18
click at [514, 234] on div "Description Swyft AI generated insights for this meeting to update in Salesforc…" at bounding box center [836, 304] width 659 height 514
click at [490, 234] on div at bounding box center [583, 280] width 1166 height 561
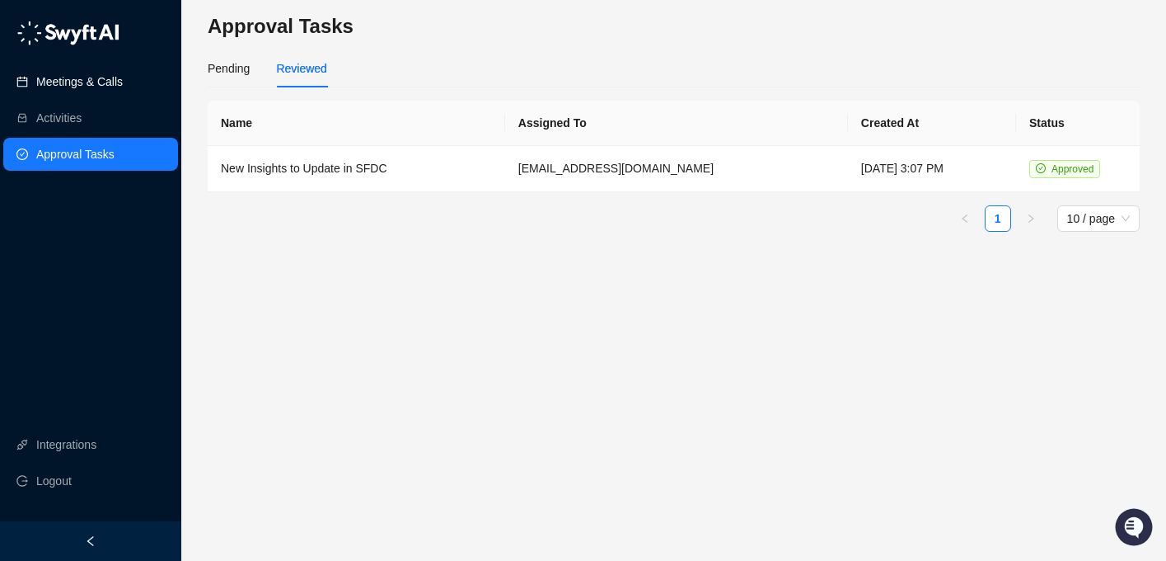
click at [123, 94] on link "Meetings & Calls" at bounding box center [79, 81] width 87 height 33
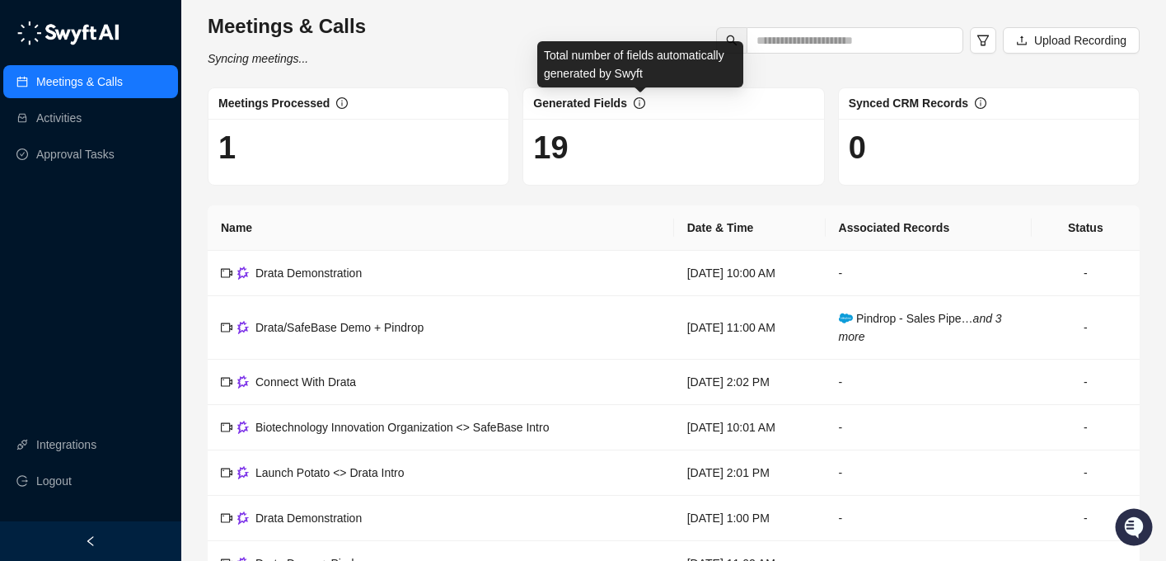
click at [637, 100] on icon "info-circle" at bounding box center [640, 103] width 12 height 12
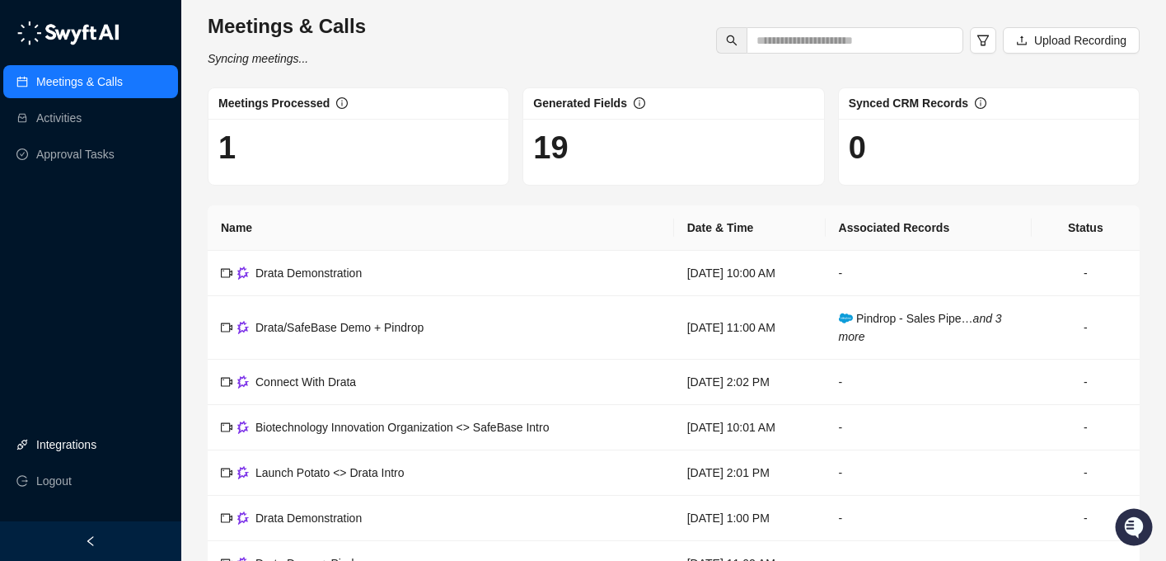
click at [96, 445] on link "Integrations" at bounding box center [66, 444] width 60 height 33
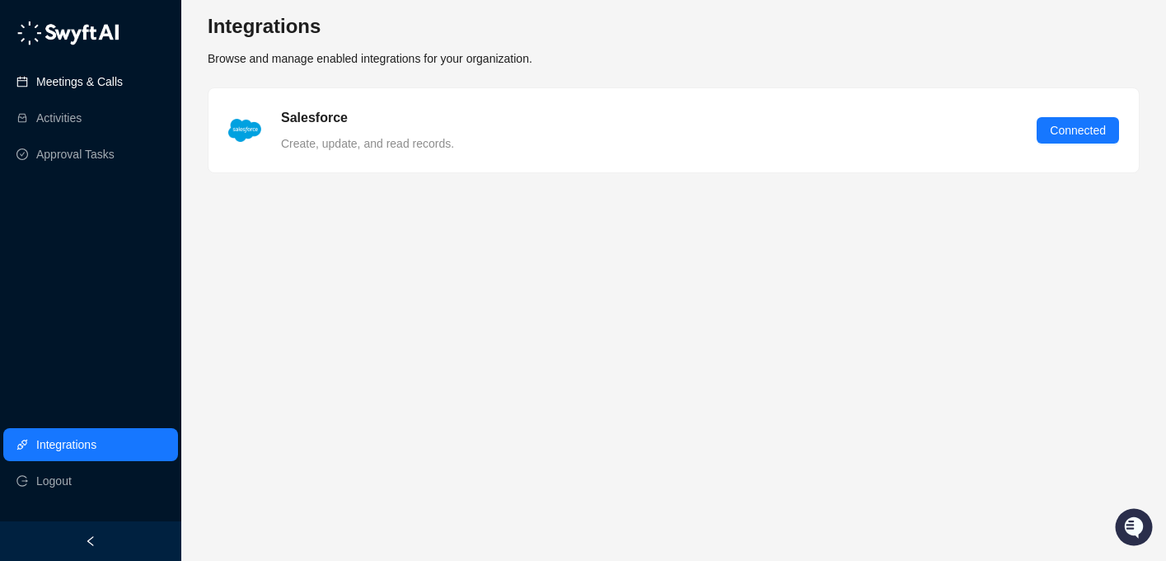
click at [101, 89] on link "Meetings & Calls" at bounding box center [79, 81] width 87 height 33
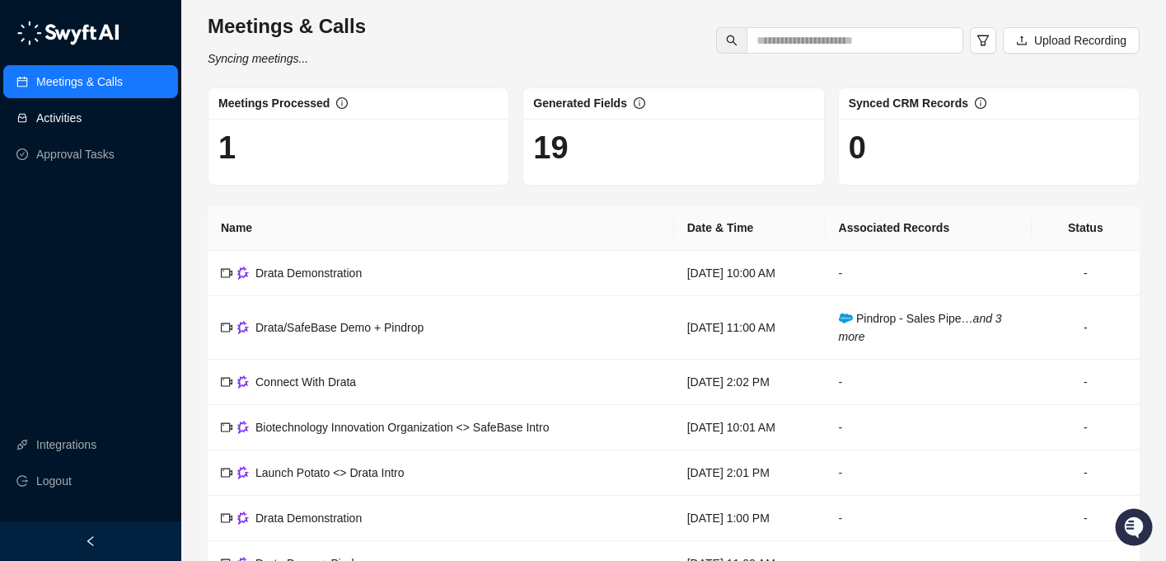
click at [82, 117] on link "Activities" at bounding box center [58, 117] width 45 height 33
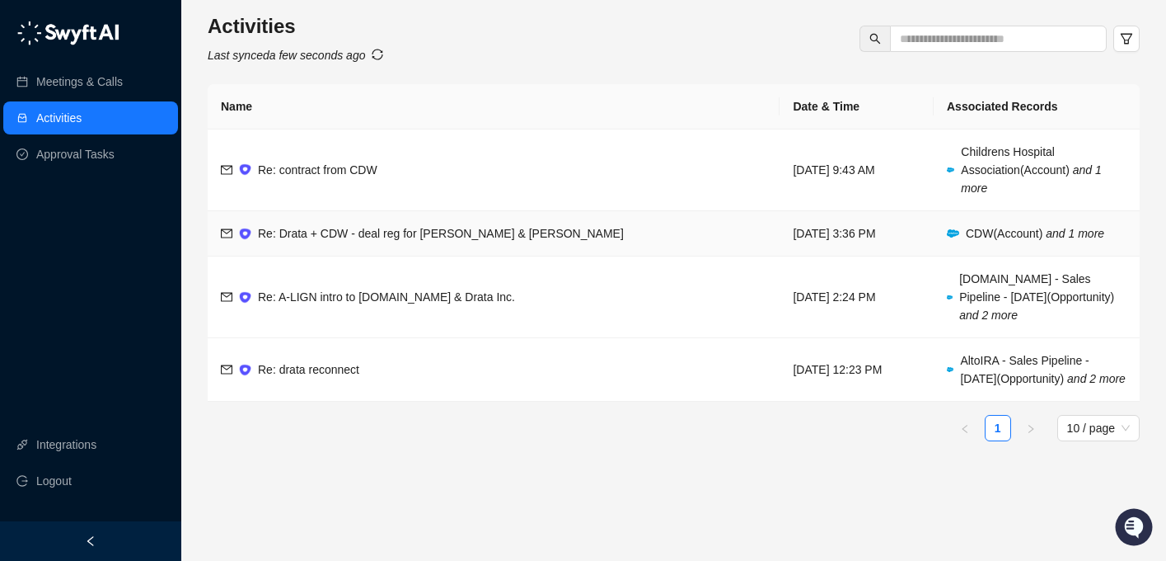
click at [455, 227] on span "Re: Drata + CDW - deal reg for [PERSON_NAME] & [PERSON_NAME]" at bounding box center [441, 233] width 366 height 13
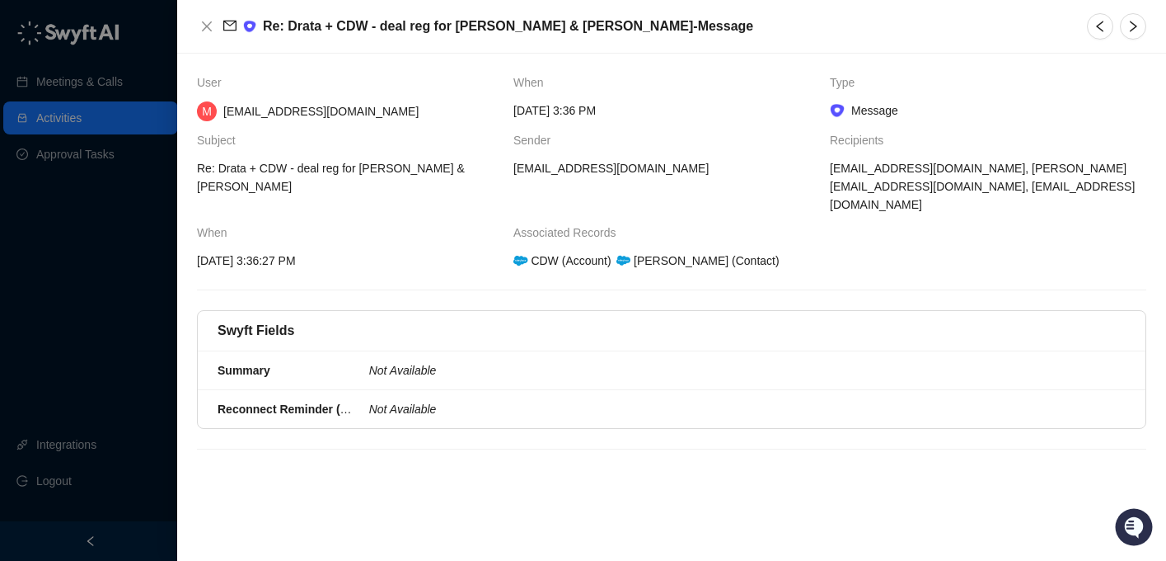
click at [837, 112] on img at bounding box center [837, 110] width 15 height 15
click at [201, 26] on icon "close" at bounding box center [206, 26] width 13 height 13
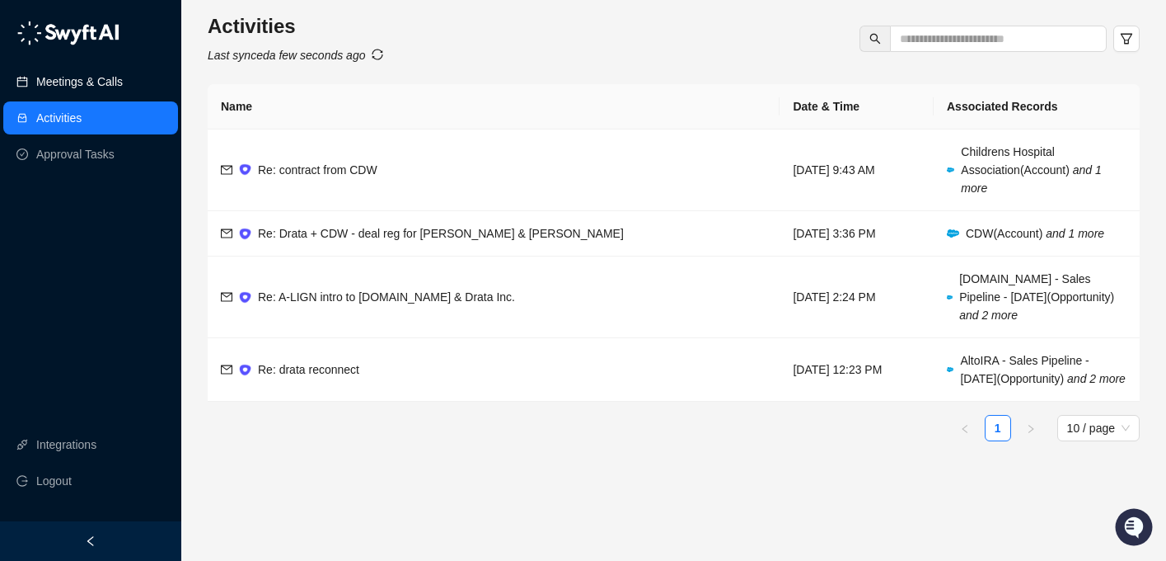
click at [108, 86] on link "Meetings & Calls" at bounding box center [79, 81] width 87 height 33
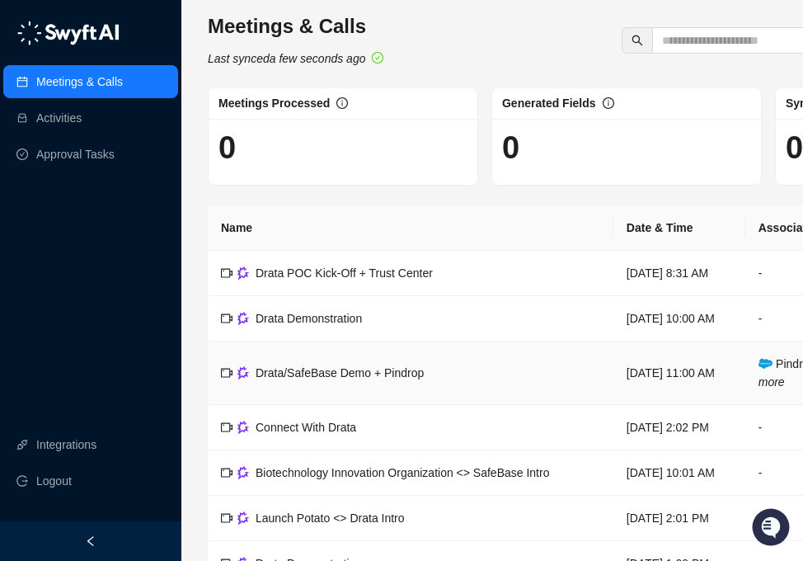
click at [527, 357] on td "Drata/SafeBase Demo + Pindrop" at bounding box center [411, 372] width 406 height 63
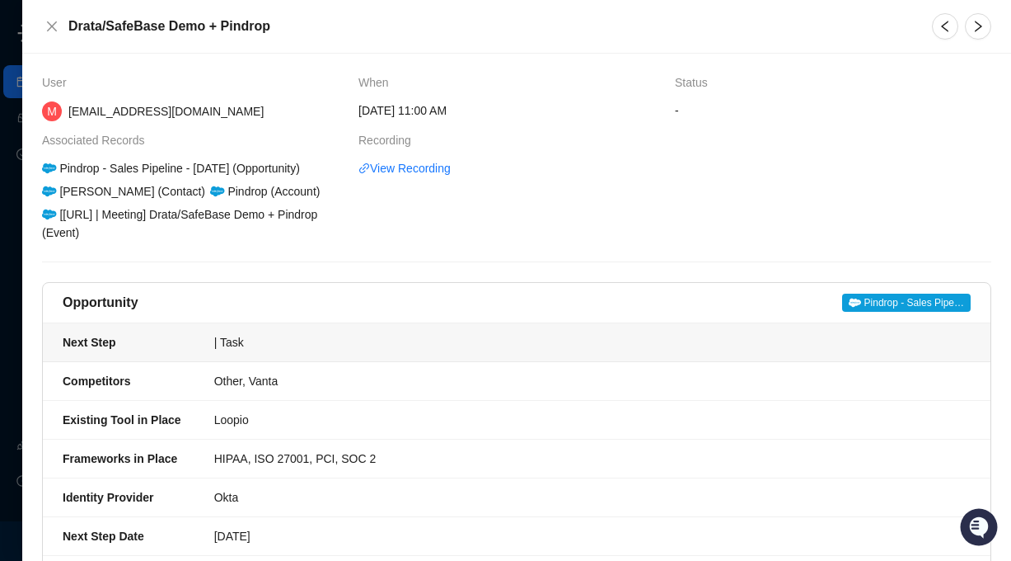
scroll to position [642, 0]
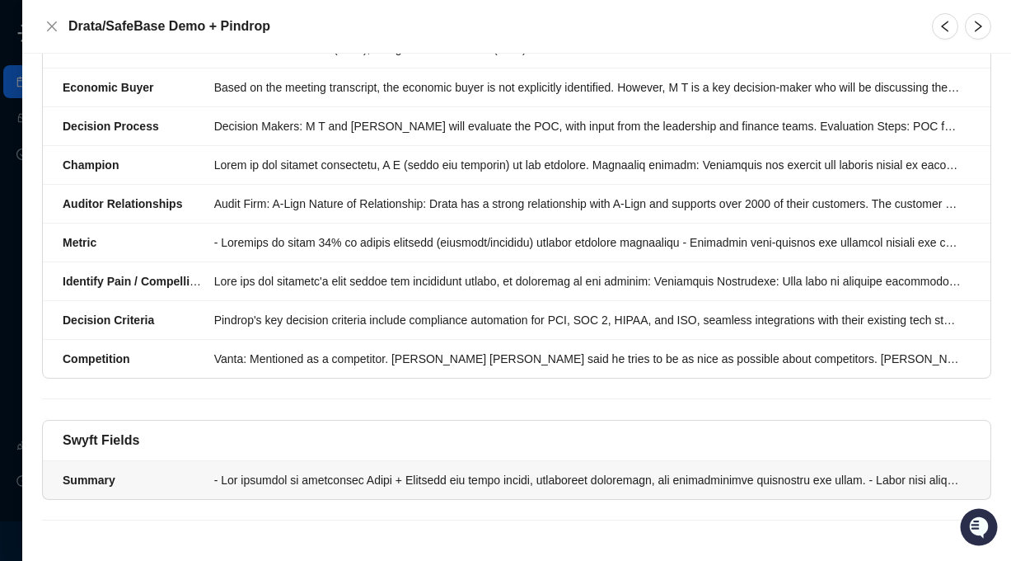
click at [607, 475] on div at bounding box center [587, 480] width 747 height 18
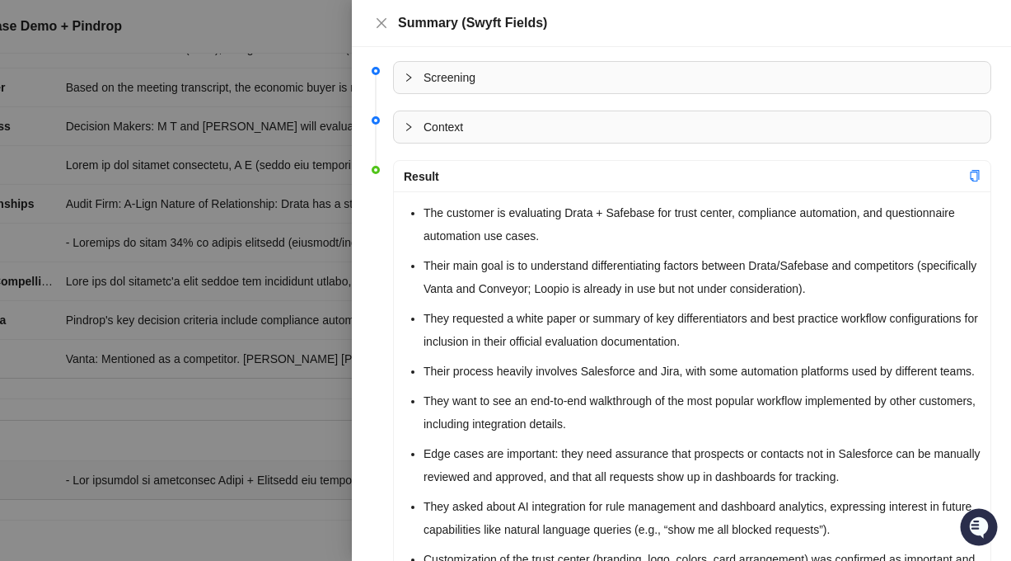
click at [258, 318] on div at bounding box center [505, 280] width 1011 height 561
